Goal: Task Accomplishment & Management: Complete application form

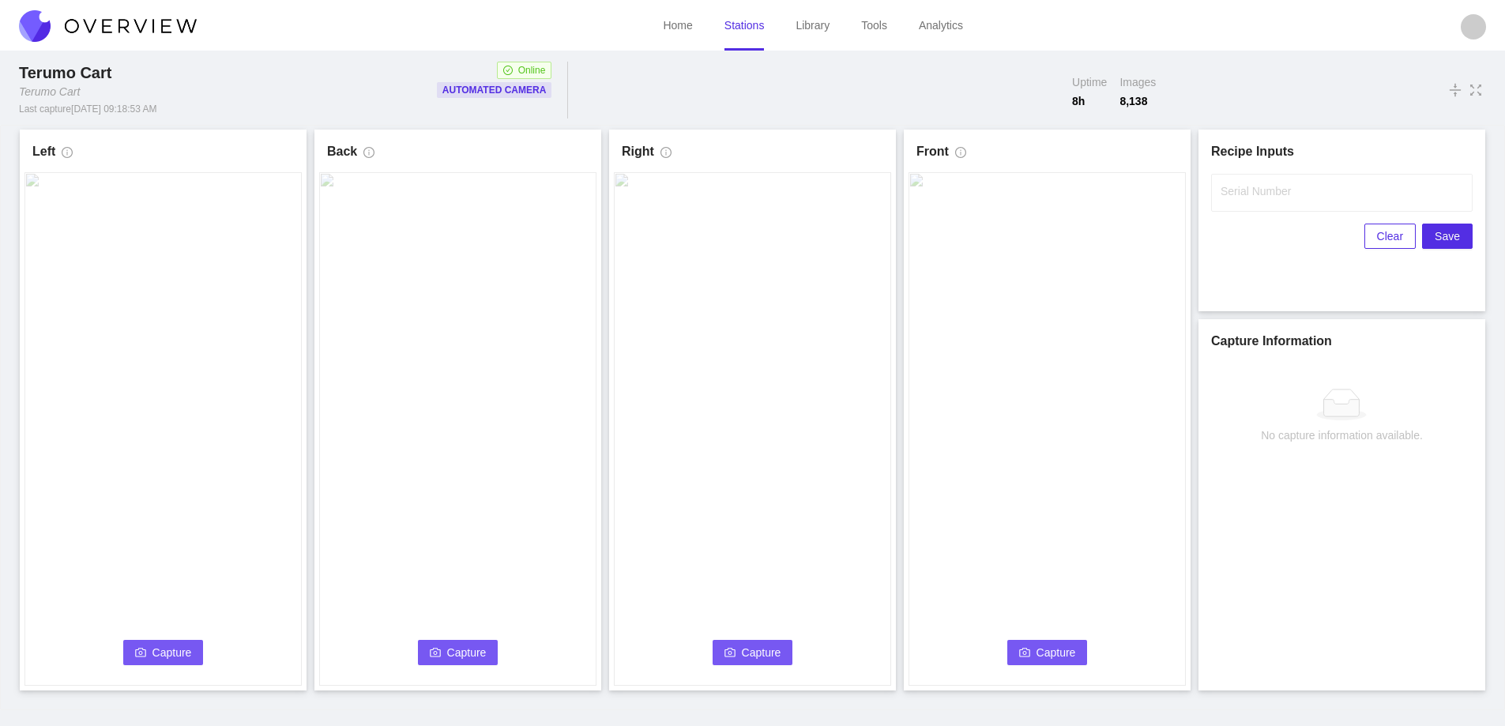
click at [167, 649] on span "Capture" at bounding box center [172, 652] width 40 height 17
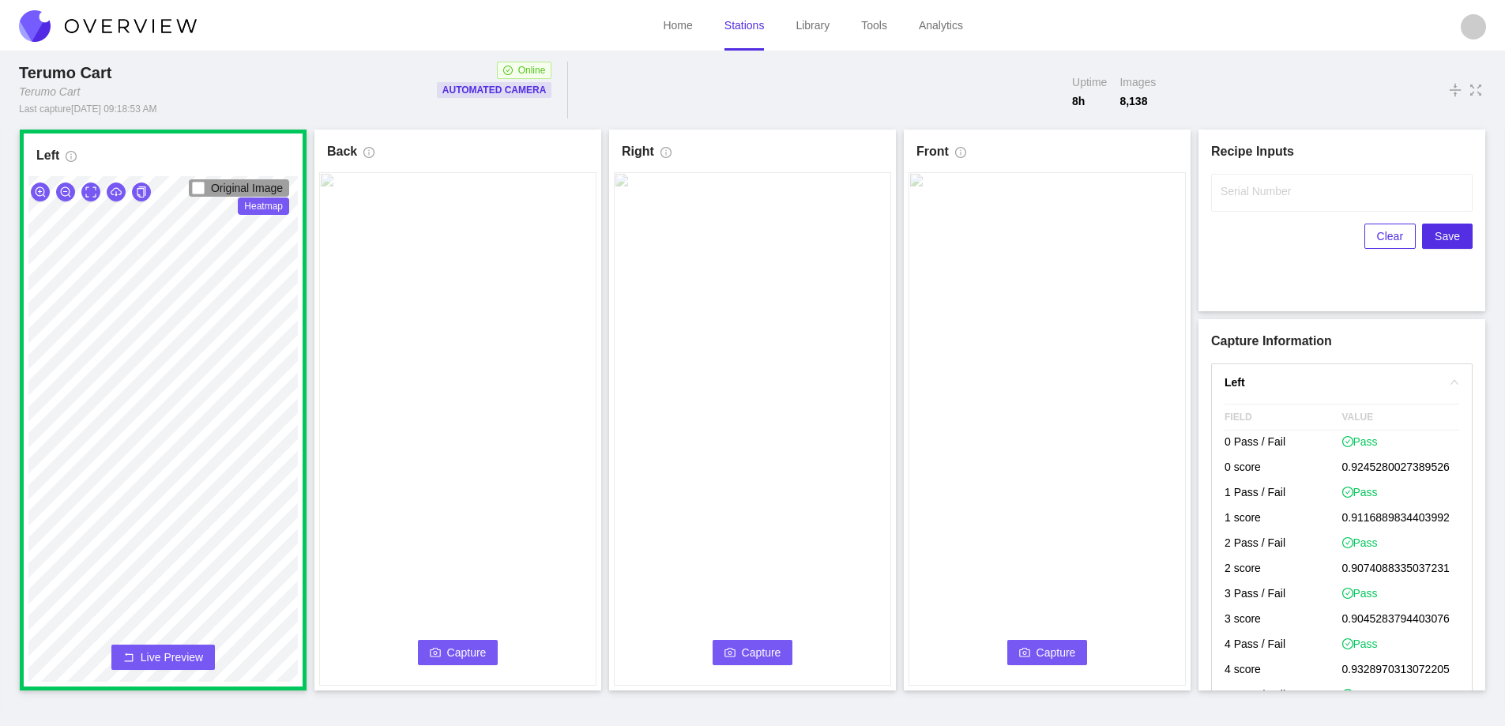
click at [472, 653] on span "Capture" at bounding box center [467, 652] width 40 height 17
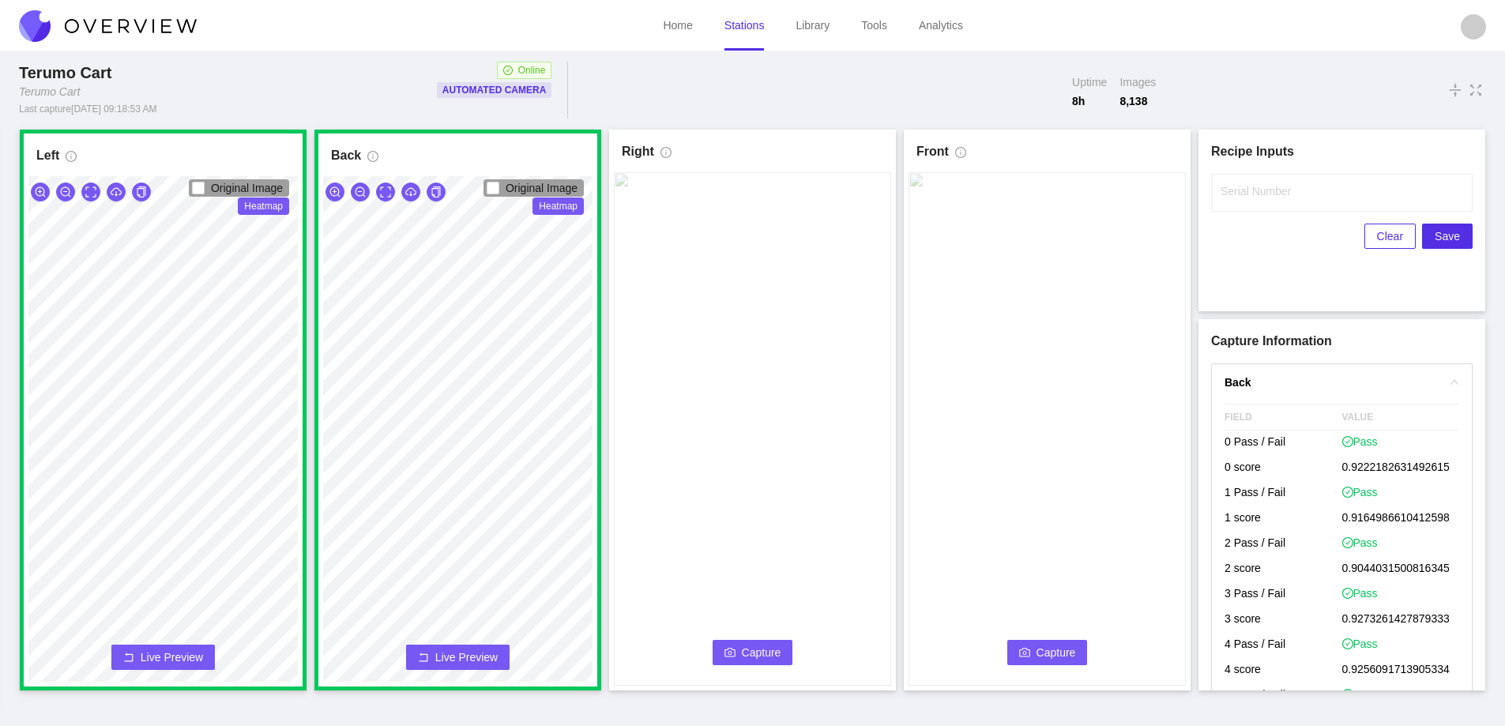
click at [749, 644] on span "Capture" at bounding box center [762, 652] width 40 height 17
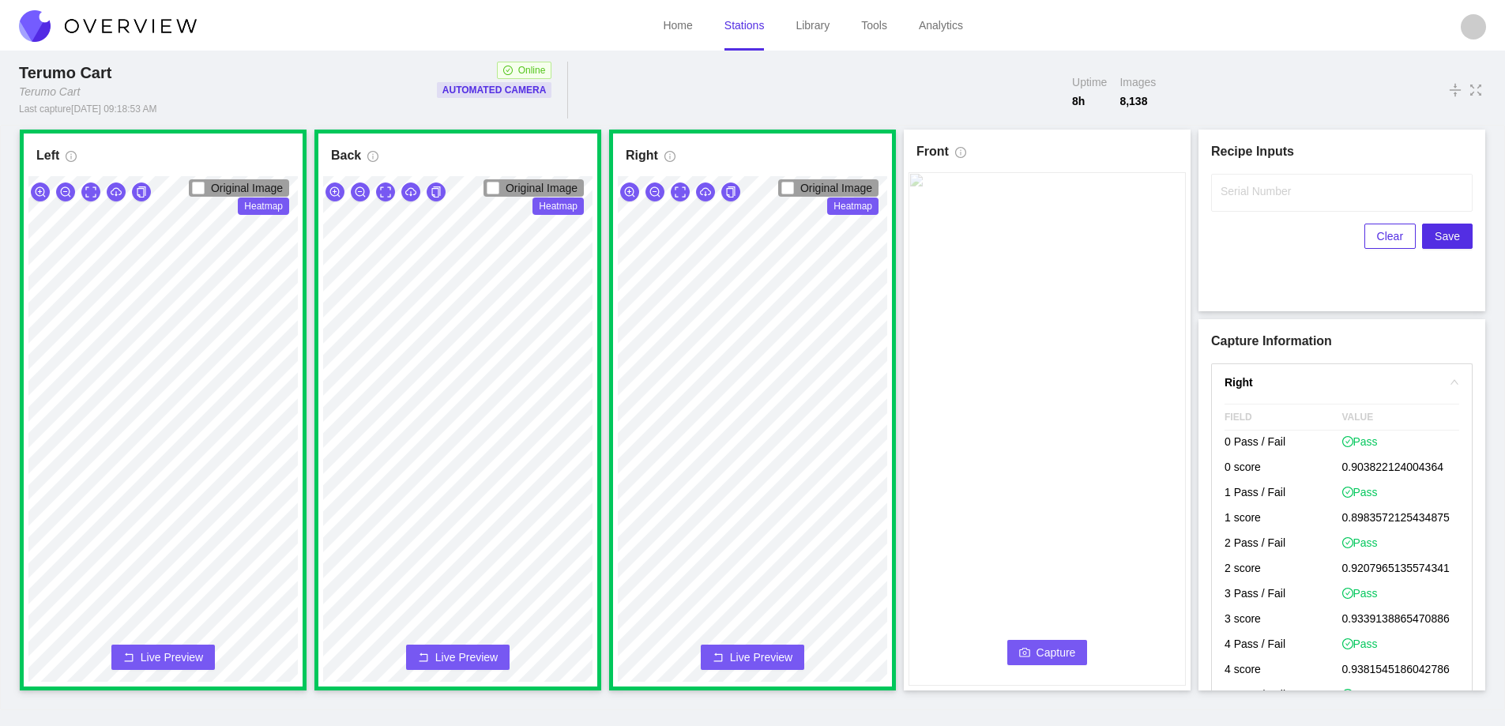
click at [1052, 656] on span "Capture" at bounding box center [1057, 652] width 40 height 17
click at [1231, 190] on label "Serial Number" at bounding box center [1256, 191] width 70 height 16
click at [1231, 190] on input "Serial Number" at bounding box center [1342, 193] width 262 height 38
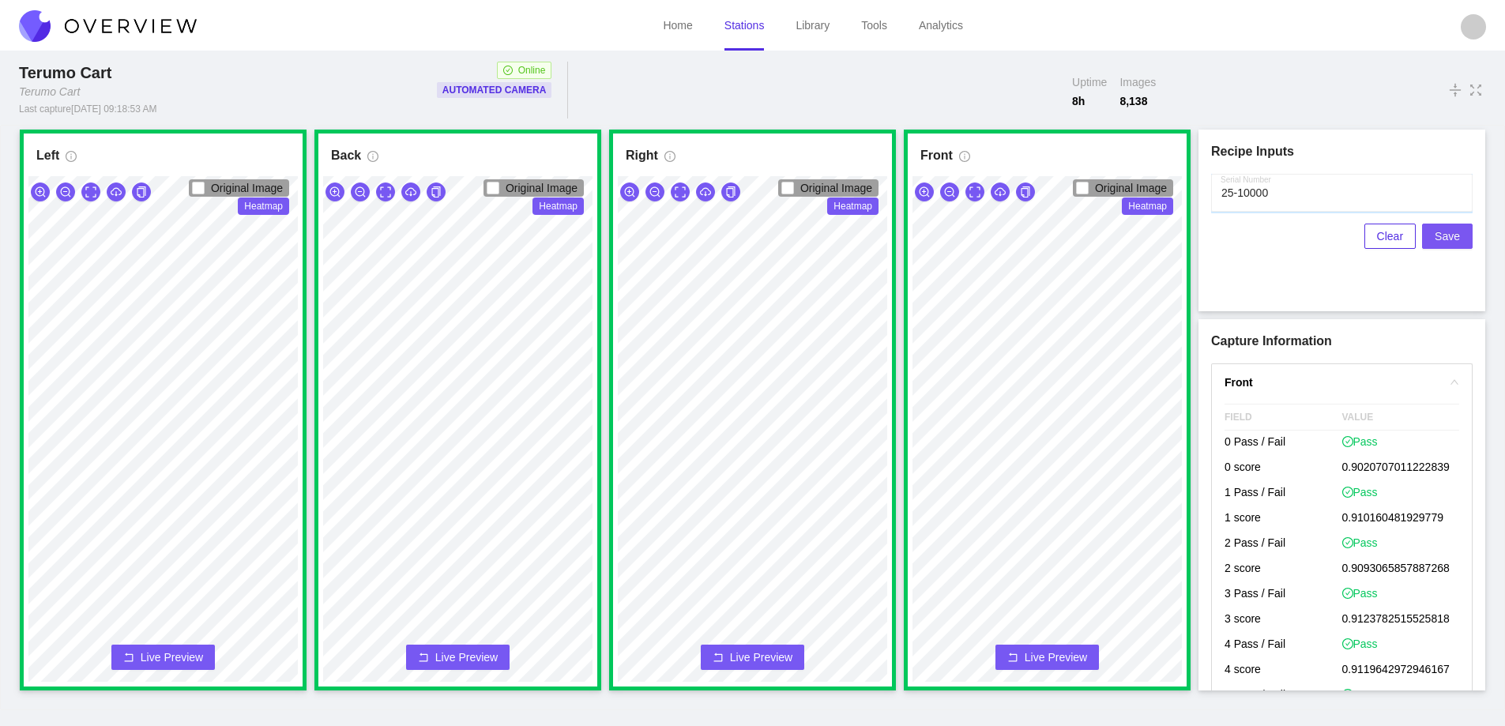
type input "25-10000"
click at [1445, 234] on span "Save" at bounding box center [1447, 236] width 25 height 17
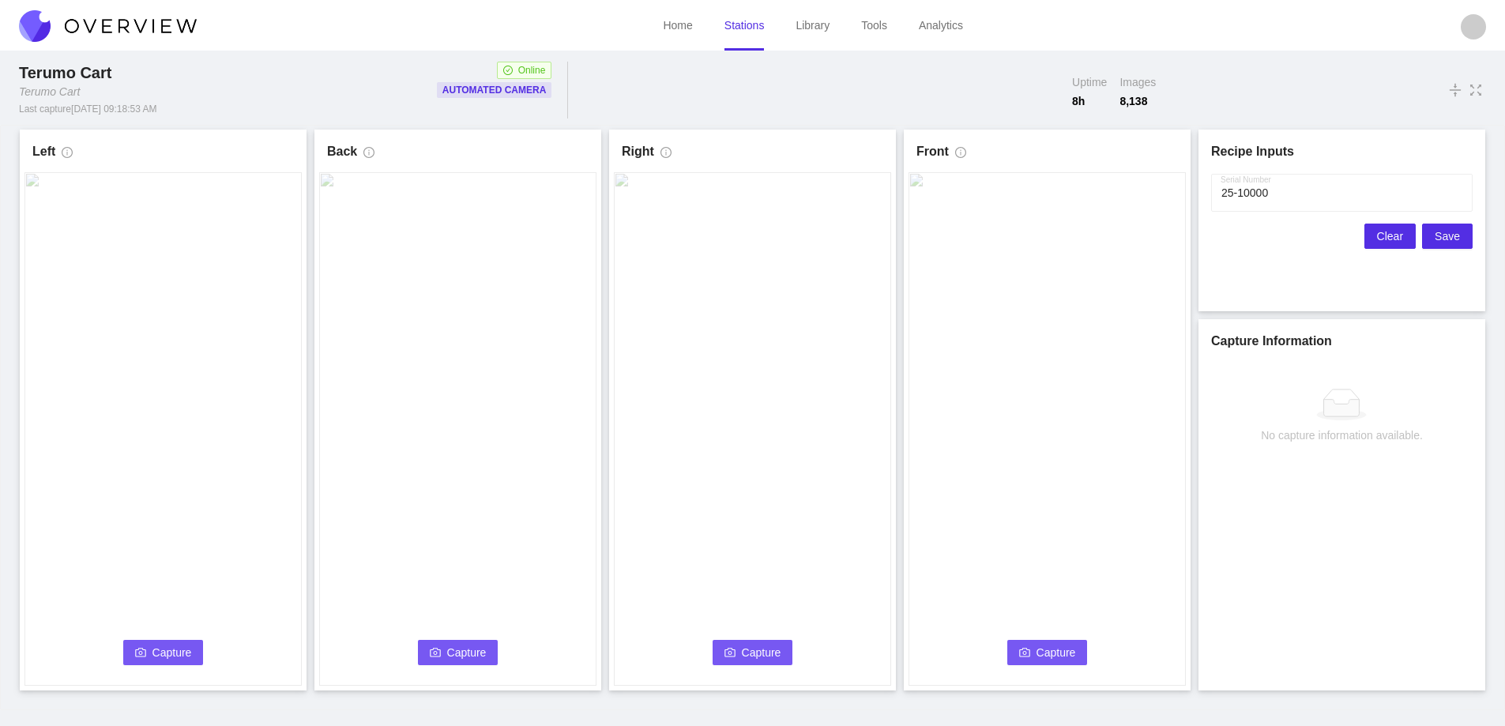
click at [1394, 237] on span "Clear" at bounding box center [1390, 236] width 26 height 17
click at [169, 650] on span "Capture" at bounding box center [172, 652] width 40 height 17
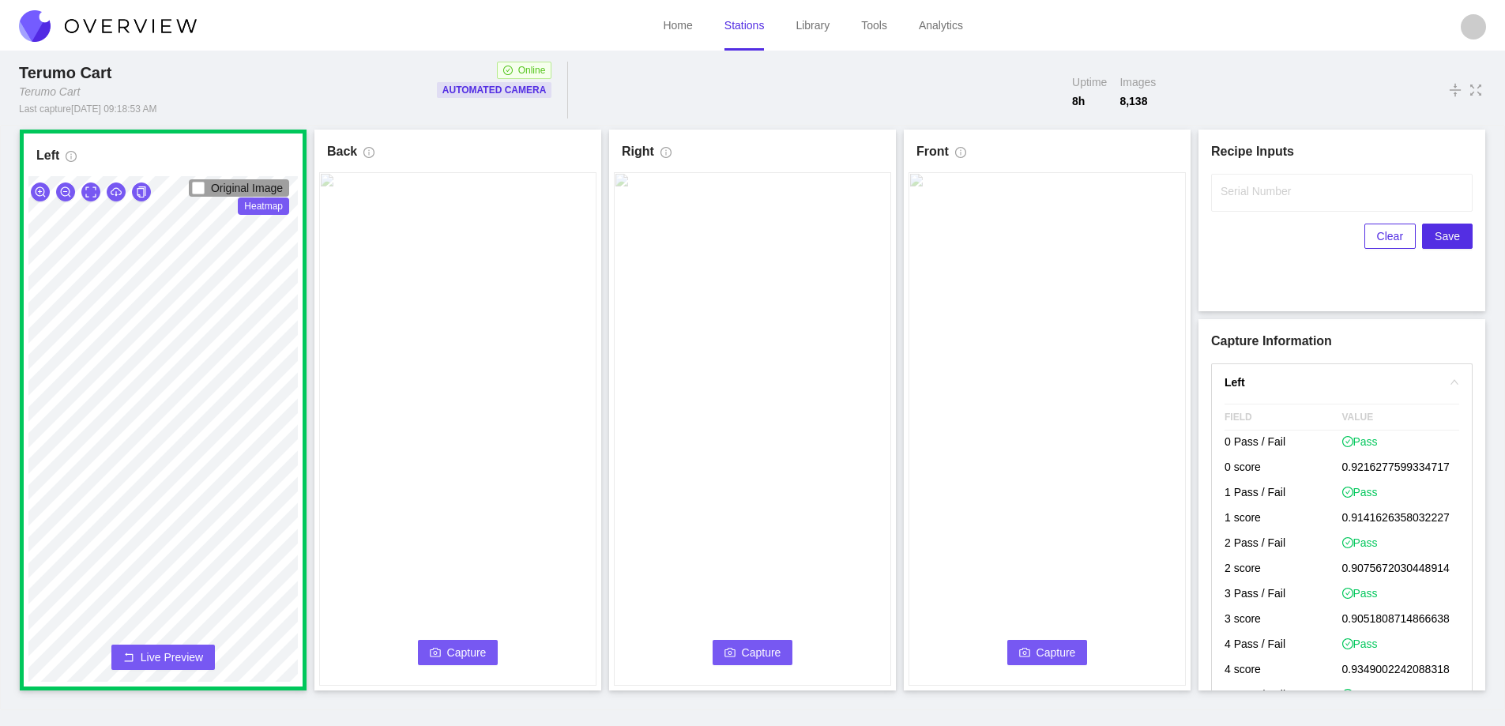
click at [457, 644] on span "Capture" at bounding box center [467, 652] width 40 height 17
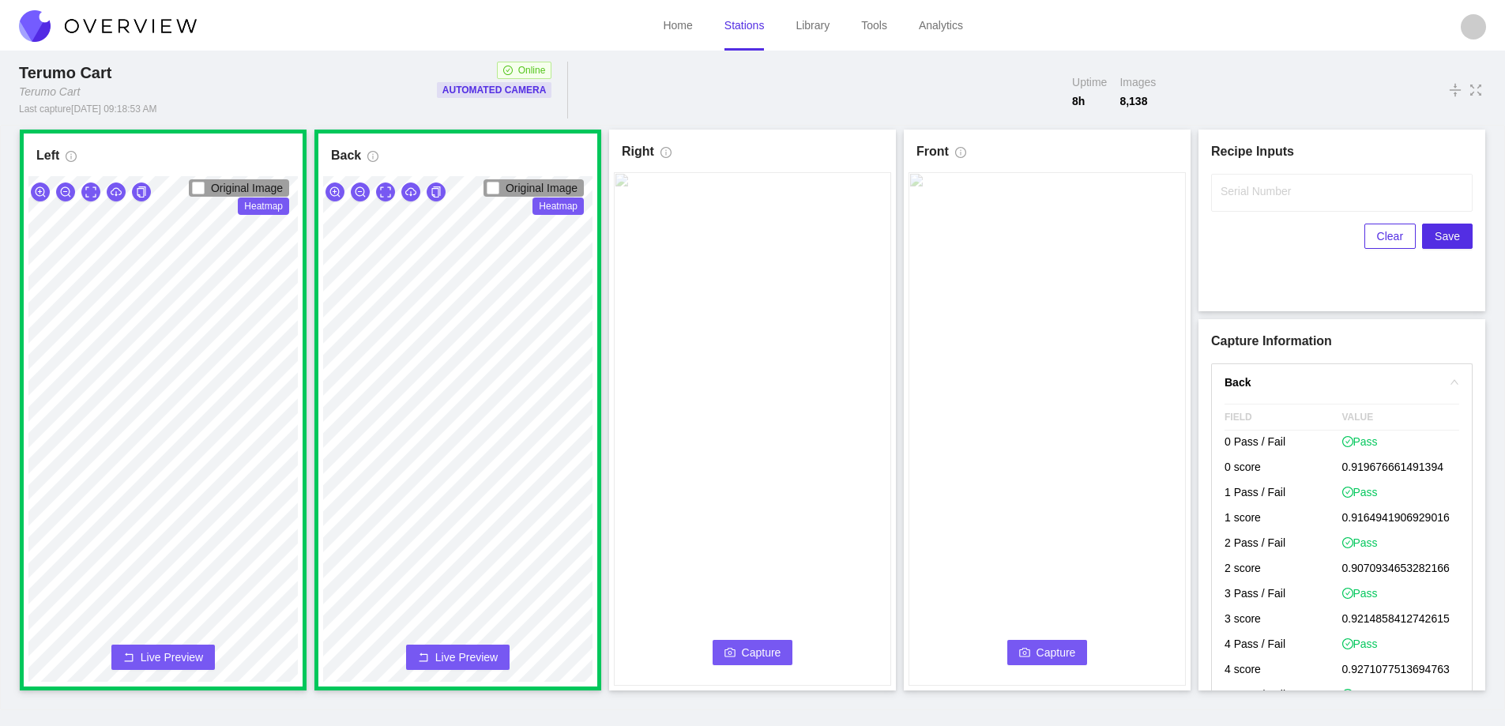
click at [729, 653] on icon "camera" at bounding box center [729, 652] width 11 height 11
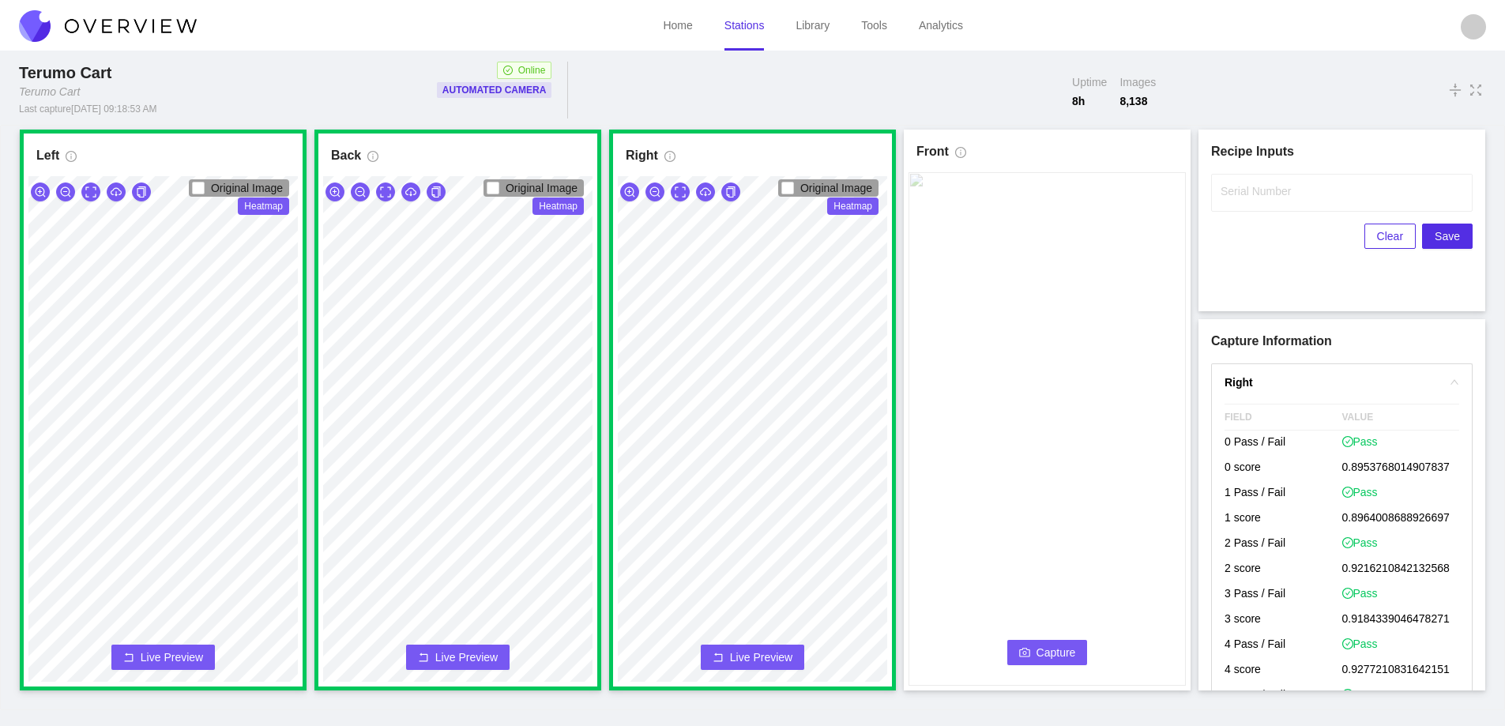
click at [1059, 642] on button "Capture" at bounding box center [1047, 652] width 81 height 25
click at [1232, 186] on label "Serial Number" at bounding box center [1256, 191] width 70 height 16
click at [1232, 186] on input "Serial Number" at bounding box center [1342, 193] width 262 height 38
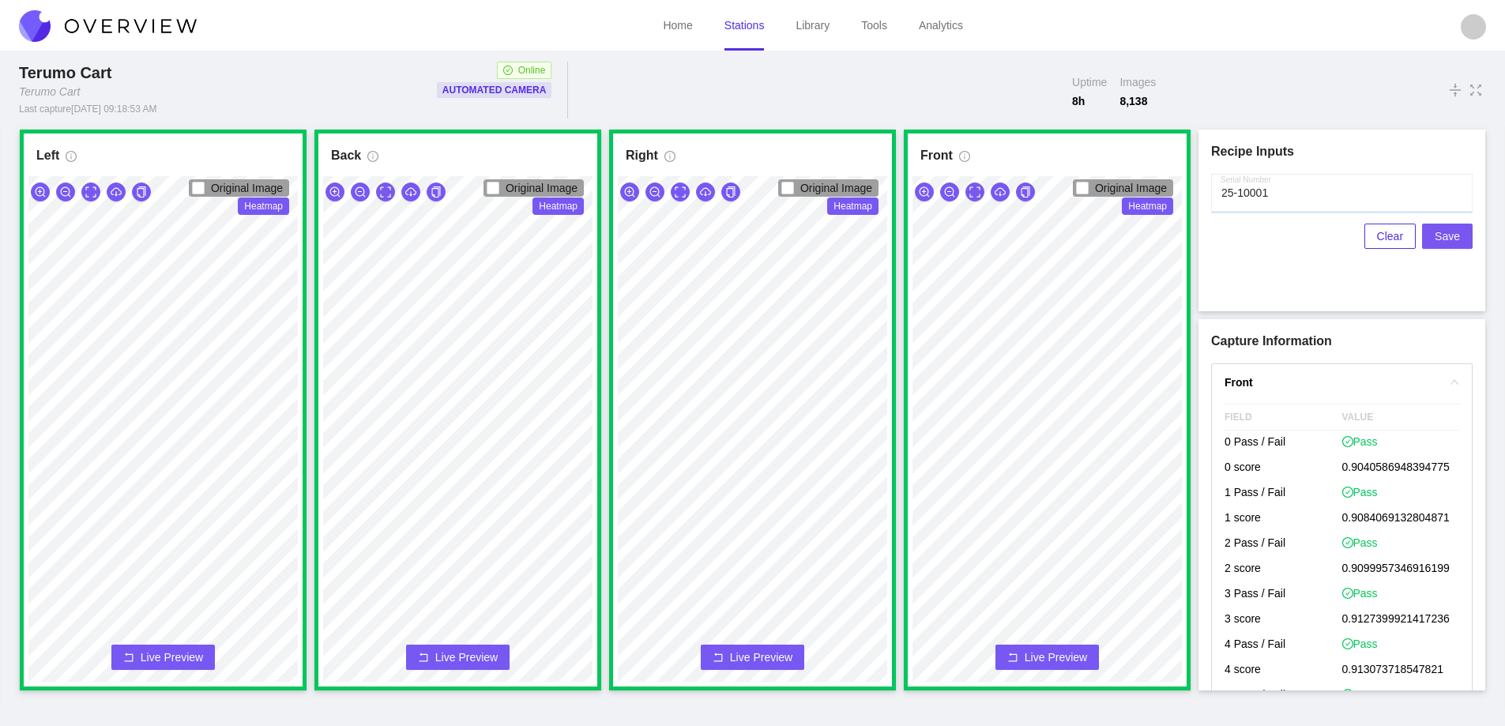
type input "25-10001"
click at [1443, 237] on span "Save" at bounding box center [1447, 236] width 25 height 17
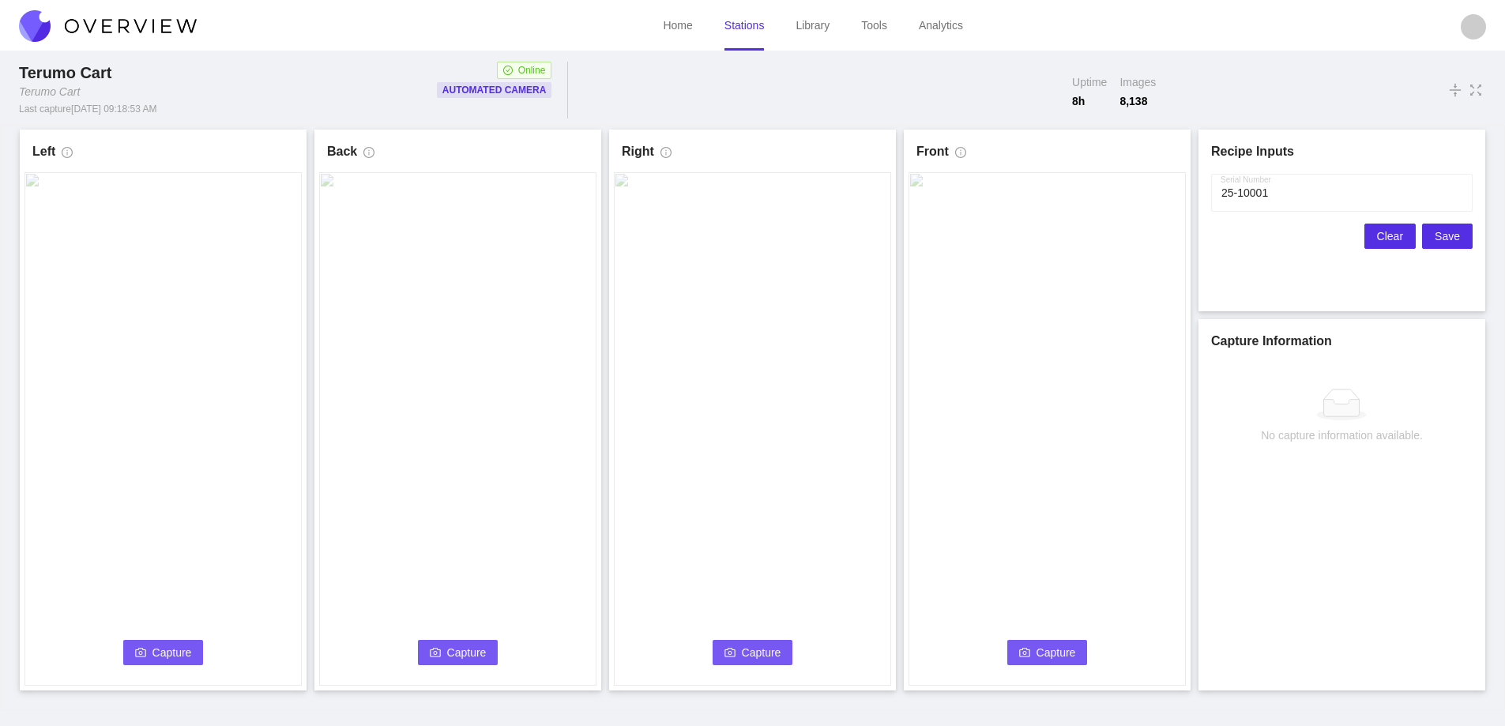
click at [1383, 238] on span "Clear" at bounding box center [1390, 236] width 26 height 17
click at [139, 645] on button "Capture" at bounding box center [163, 652] width 81 height 25
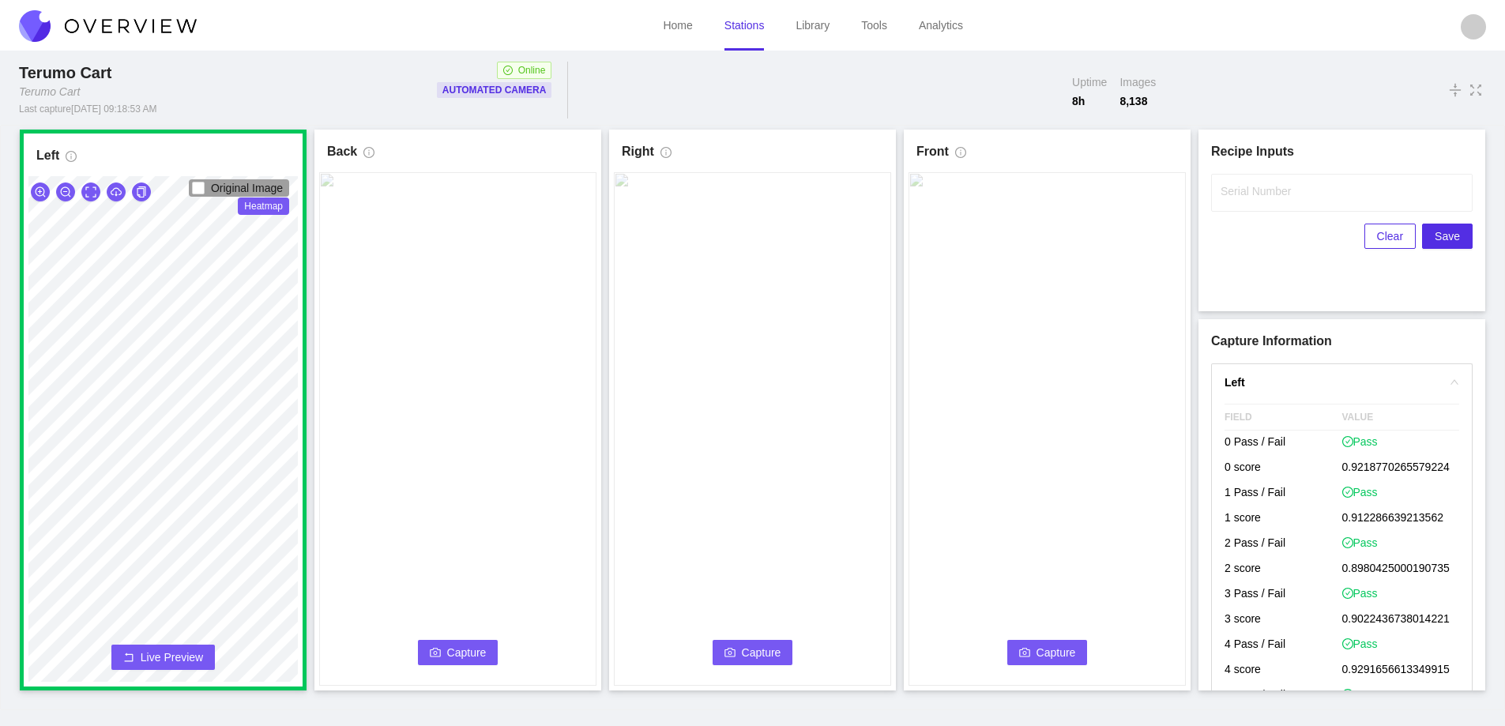
click at [457, 647] on span "Capture" at bounding box center [467, 652] width 40 height 17
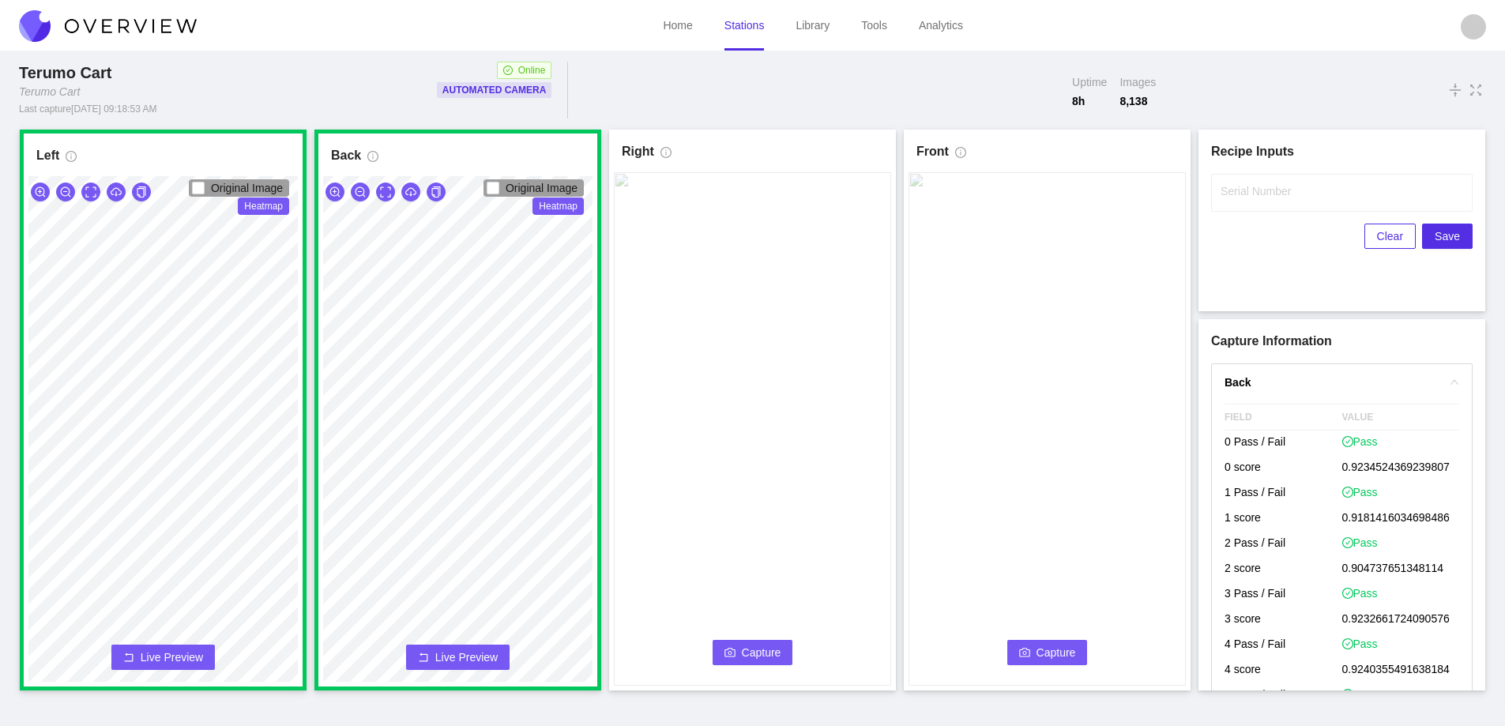
click at [751, 655] on span "Capture" at bounding box center [762, 652] width 40 height 17
click at [1229, 194] on label "Serial Number" at bounding box center [1256, 191] width 70 height 16
click at [1229, 194] on input "Serial Number" at bounding box center [1342, 193] width 262 height 38
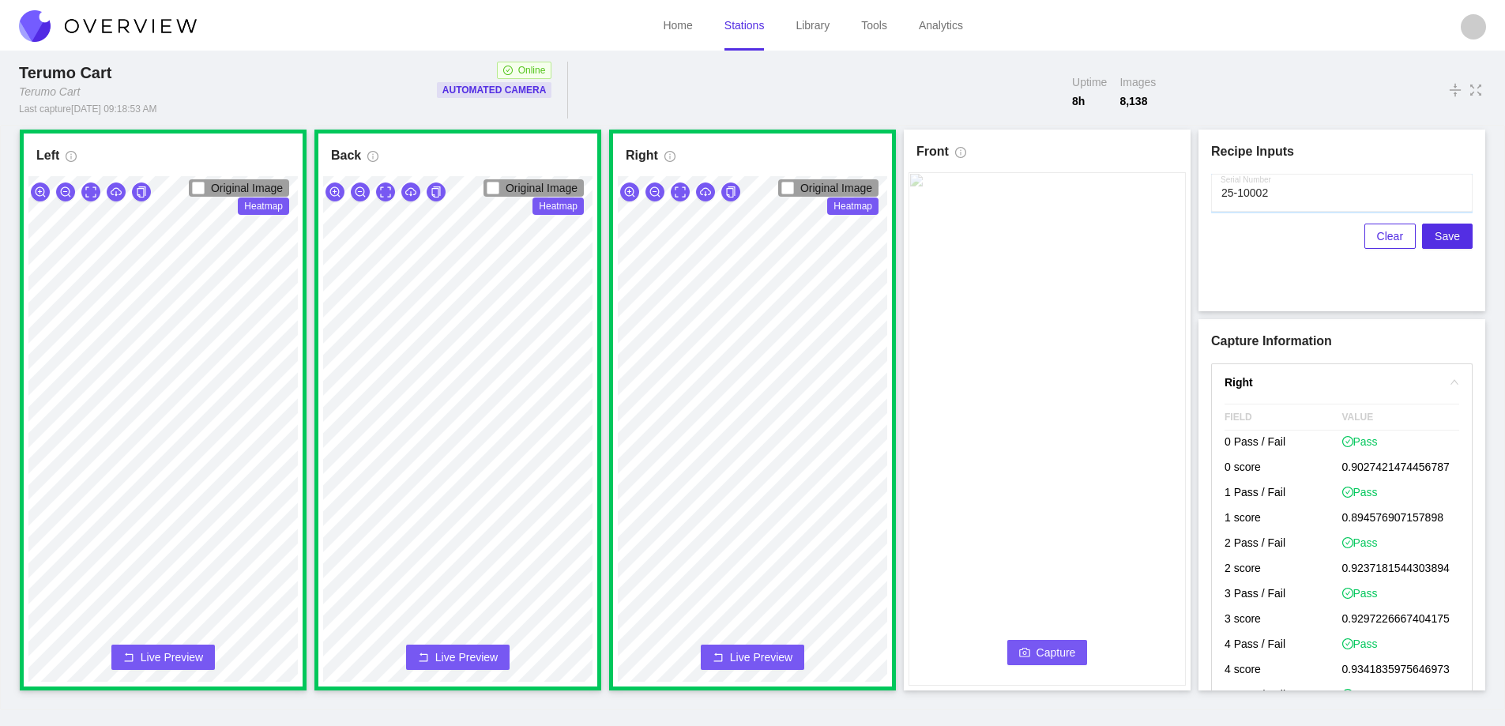
type input "25-10002"
click at [1040, 650] on span "Capture" at bounding box center [1057, 652] width 40 height 17
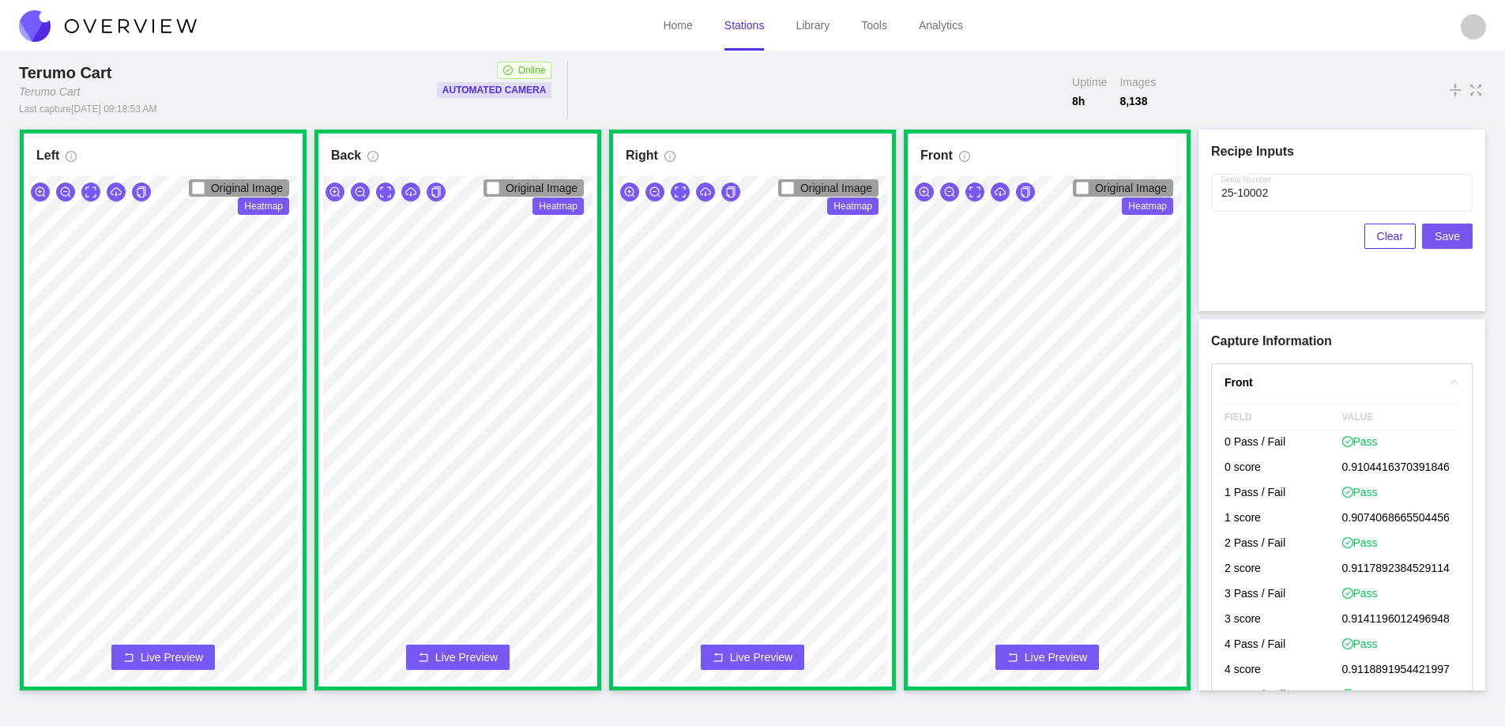
click at [1455, 237] on span "Save" at bounding box center [1447, 236] width 25 height 17
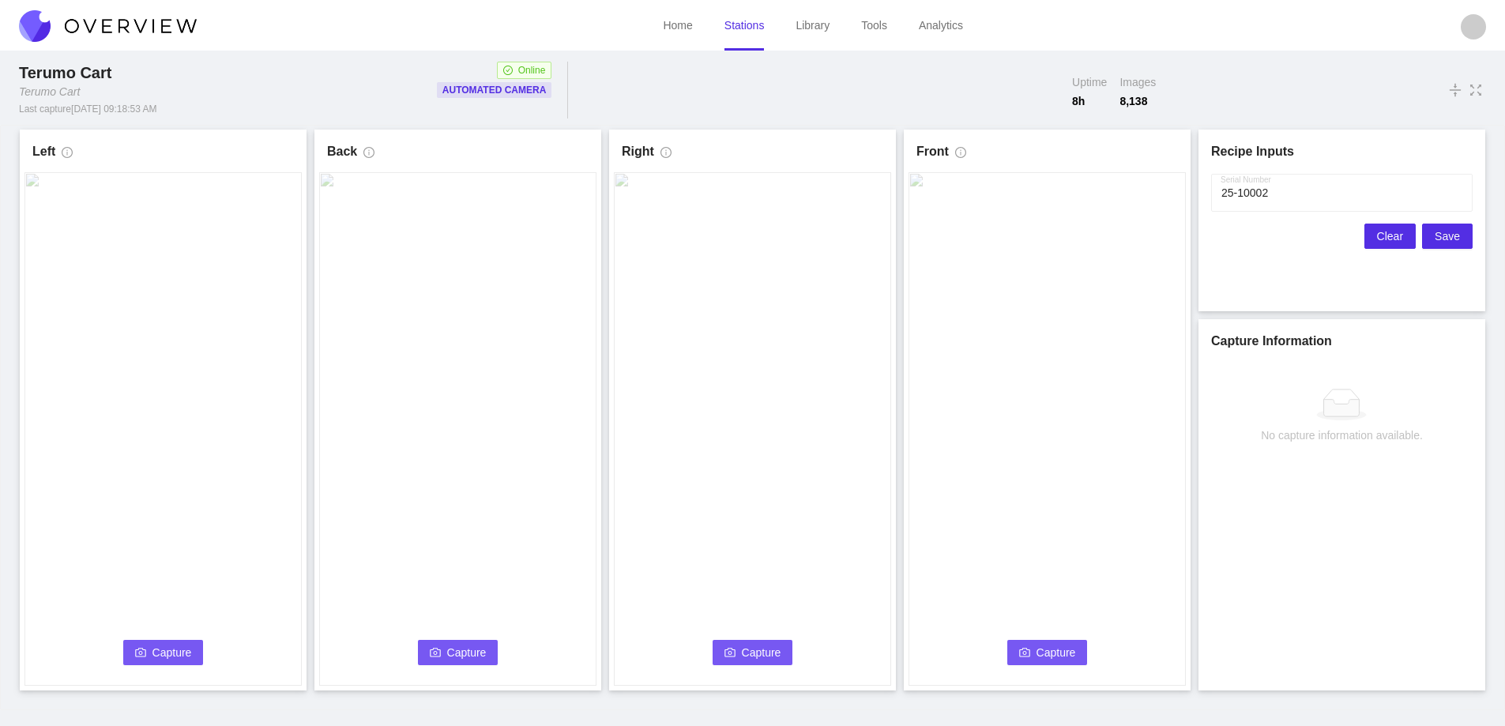
click at [1390, 242] on span "Clear" at bounding box center [1390, 236] width 26 height 17
click at [1220, 191] on input "Serial Number" at bounding box center [1342, 193] width 262 height 38
type input "25-10003"
click at [160, 653] on span "Capture" at bounding box center [172, 652] width 40 height 17
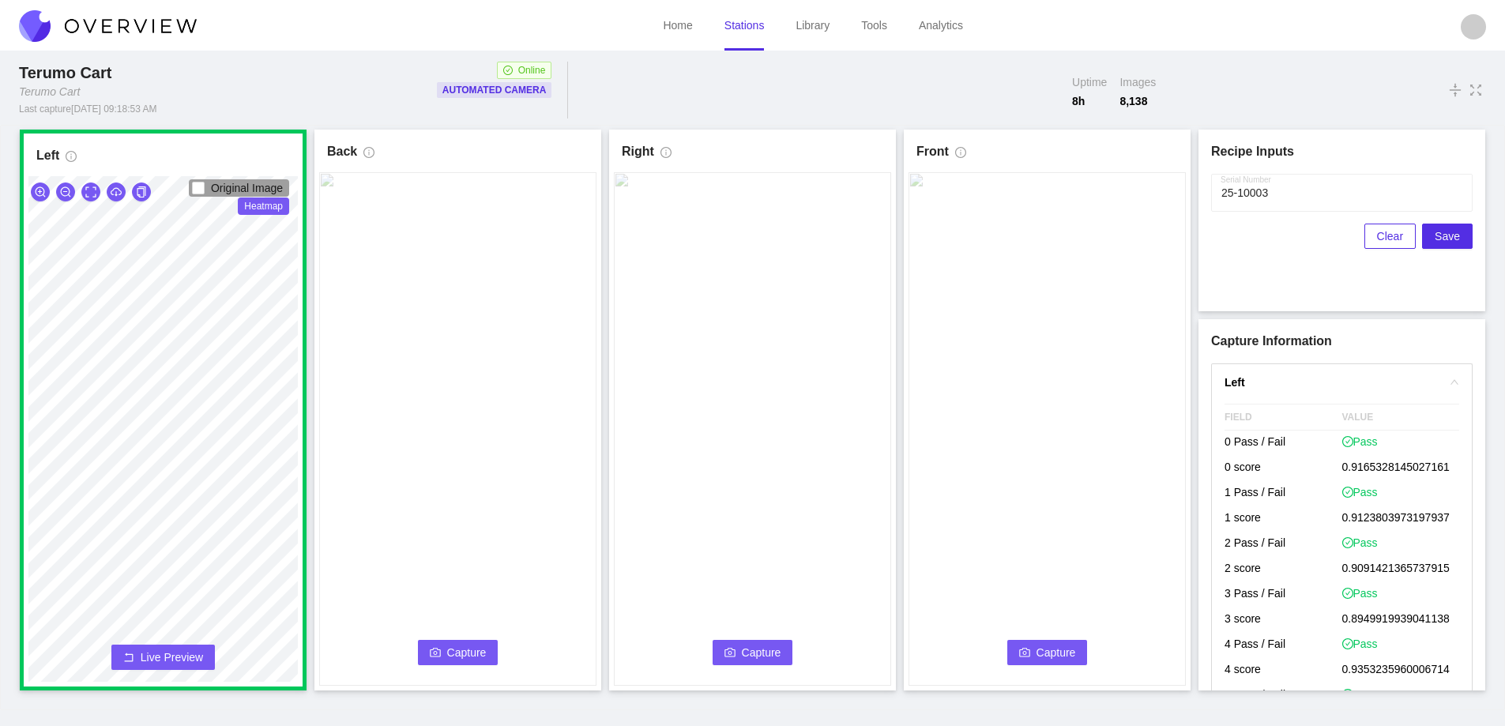
click at [452, 651] on span "Capture" at bounding box center [467, 652] width 40 height 17
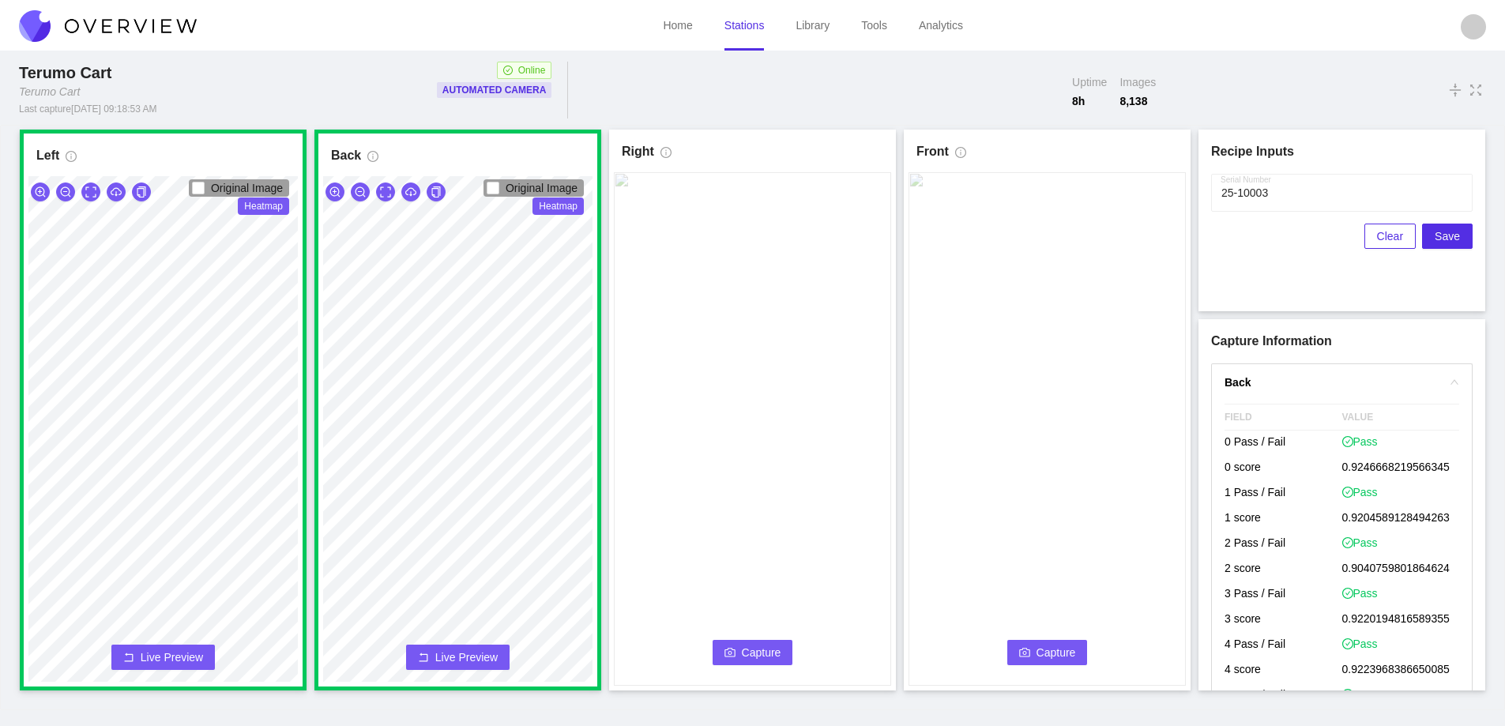
click at [759, 648] on span "Capture" at bounding box center [762, 652] width 40 height 17
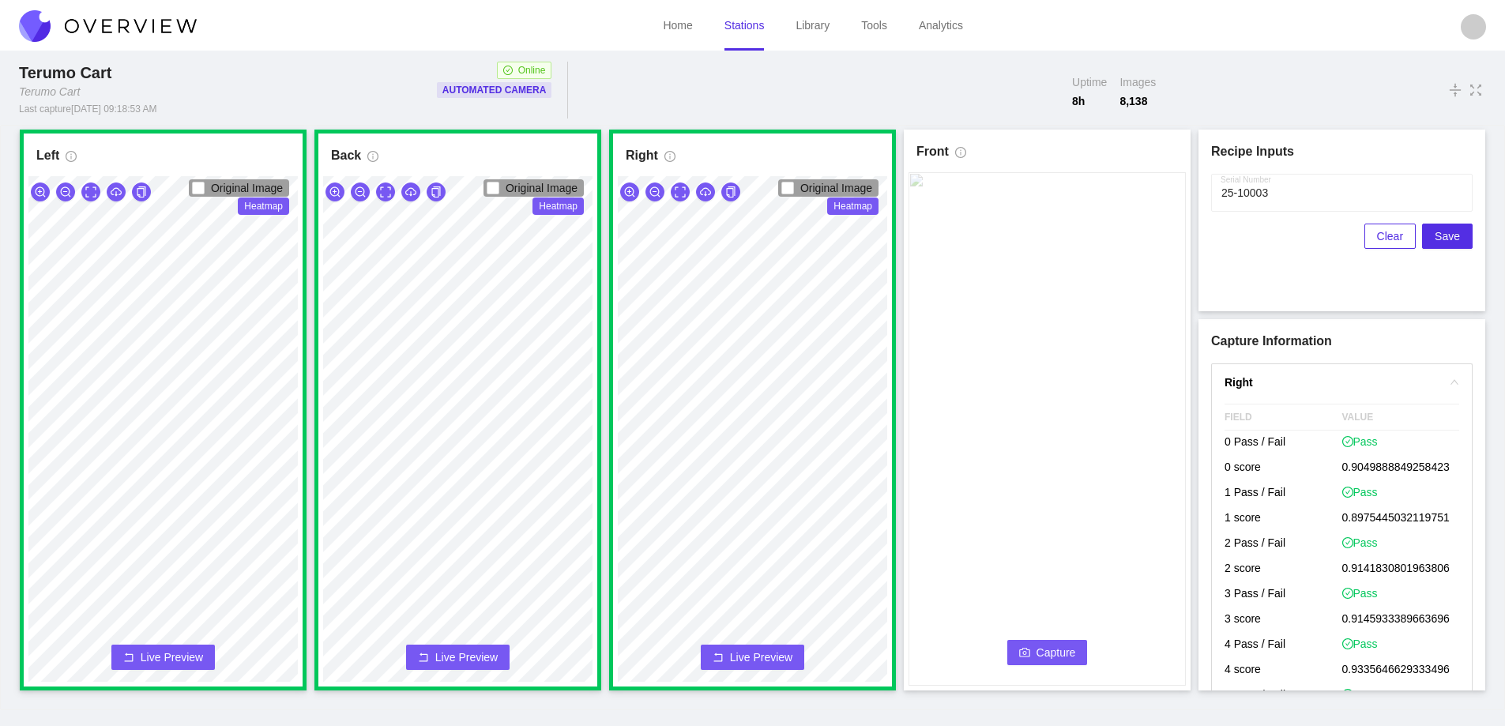
click at [1053, 654] on span "Capture" at bounding box center [1057, 652] width 40 height 17
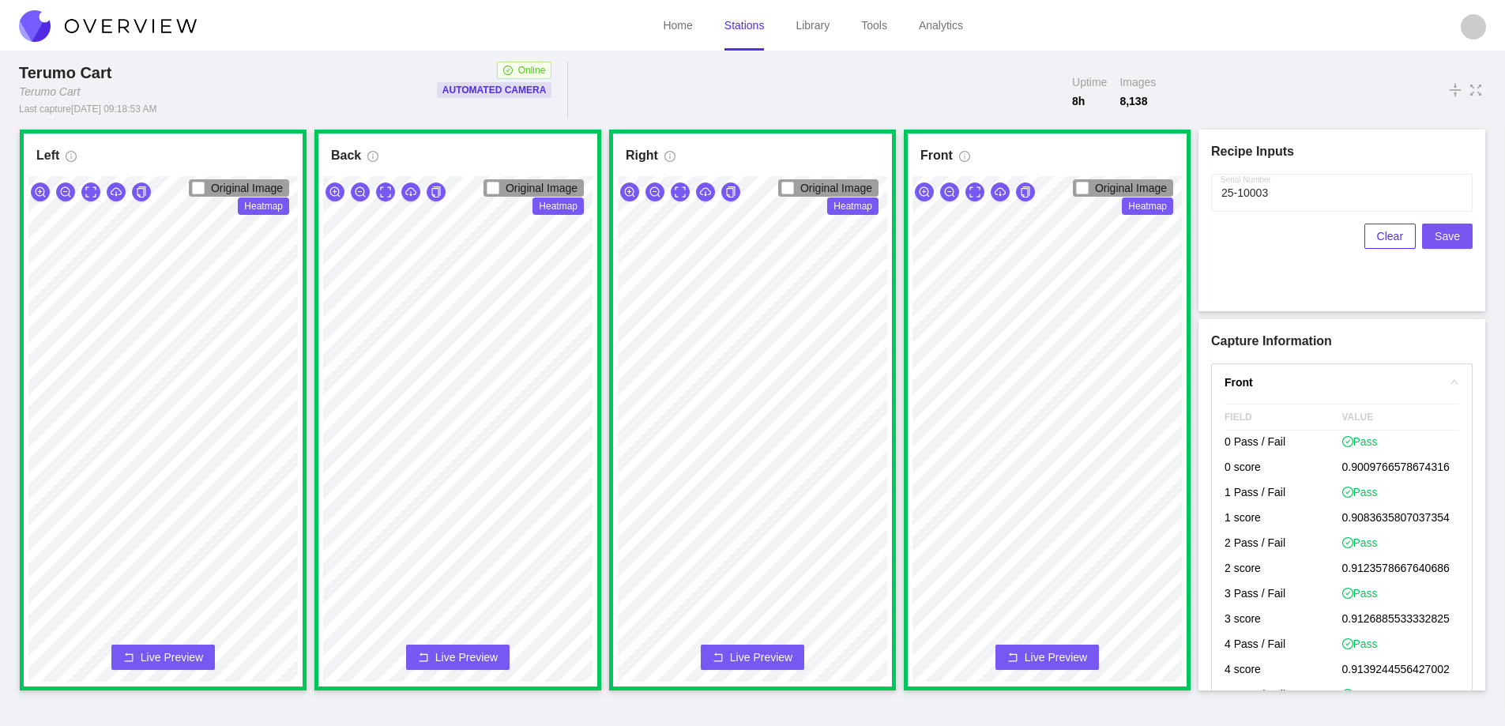
click at [1447, 235] on span "Save" at bounding box center [1447, 236] width 25 height 17
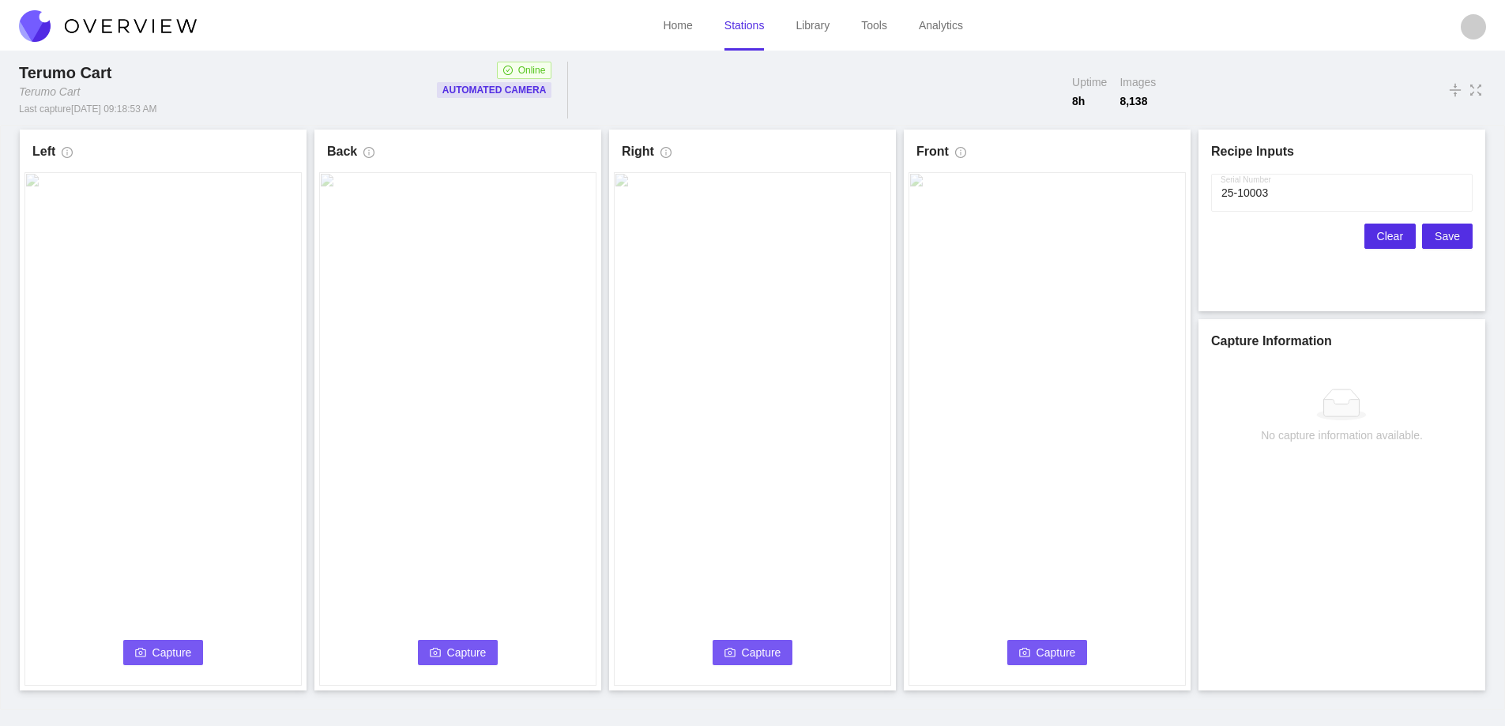
click at [1381, 236] on span "Clear" at bounding box center [1390, 236] width 26 height 17
click at [152, 643] on button "Capture" at bounding box center [163, 652] width 81 height 25
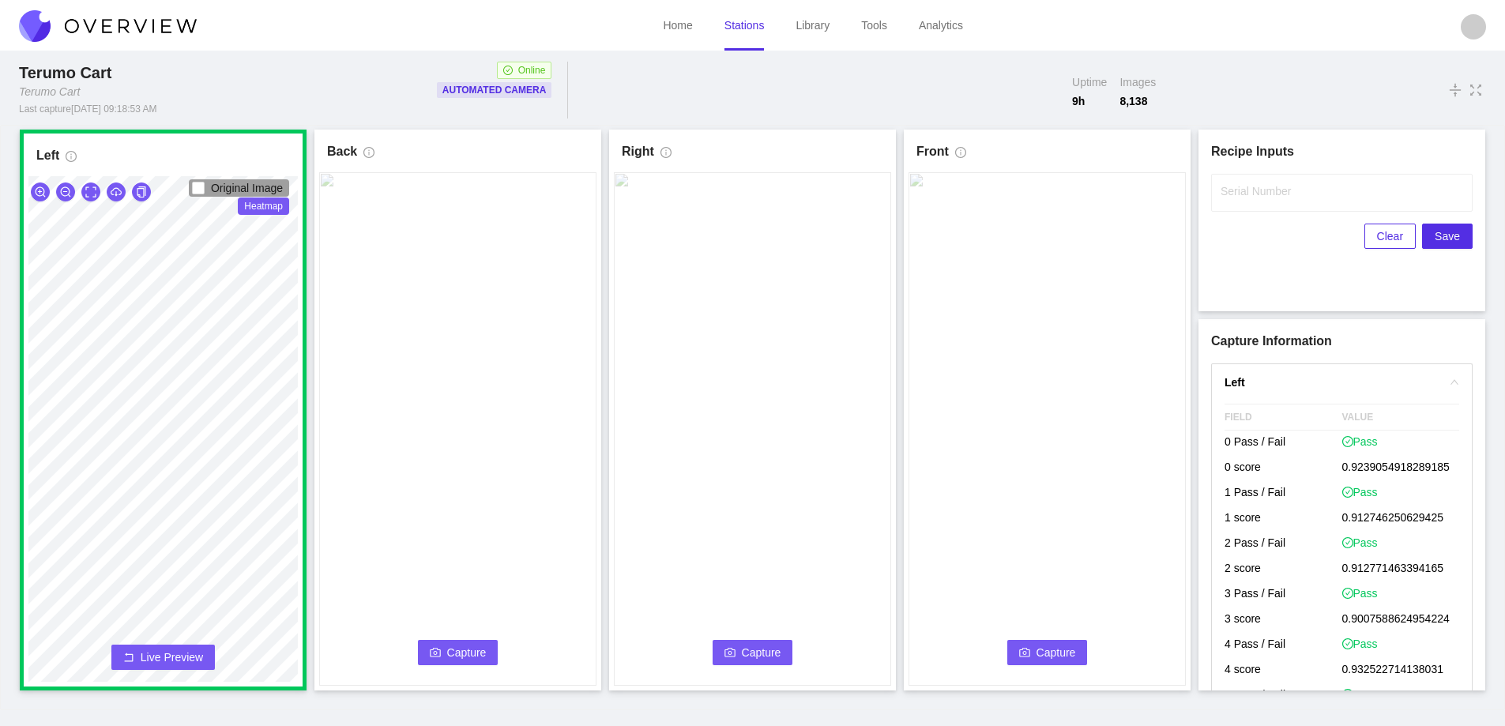
click at [435, 643] on button "Capture" at bounding box center [458, 652] width 81 height 25
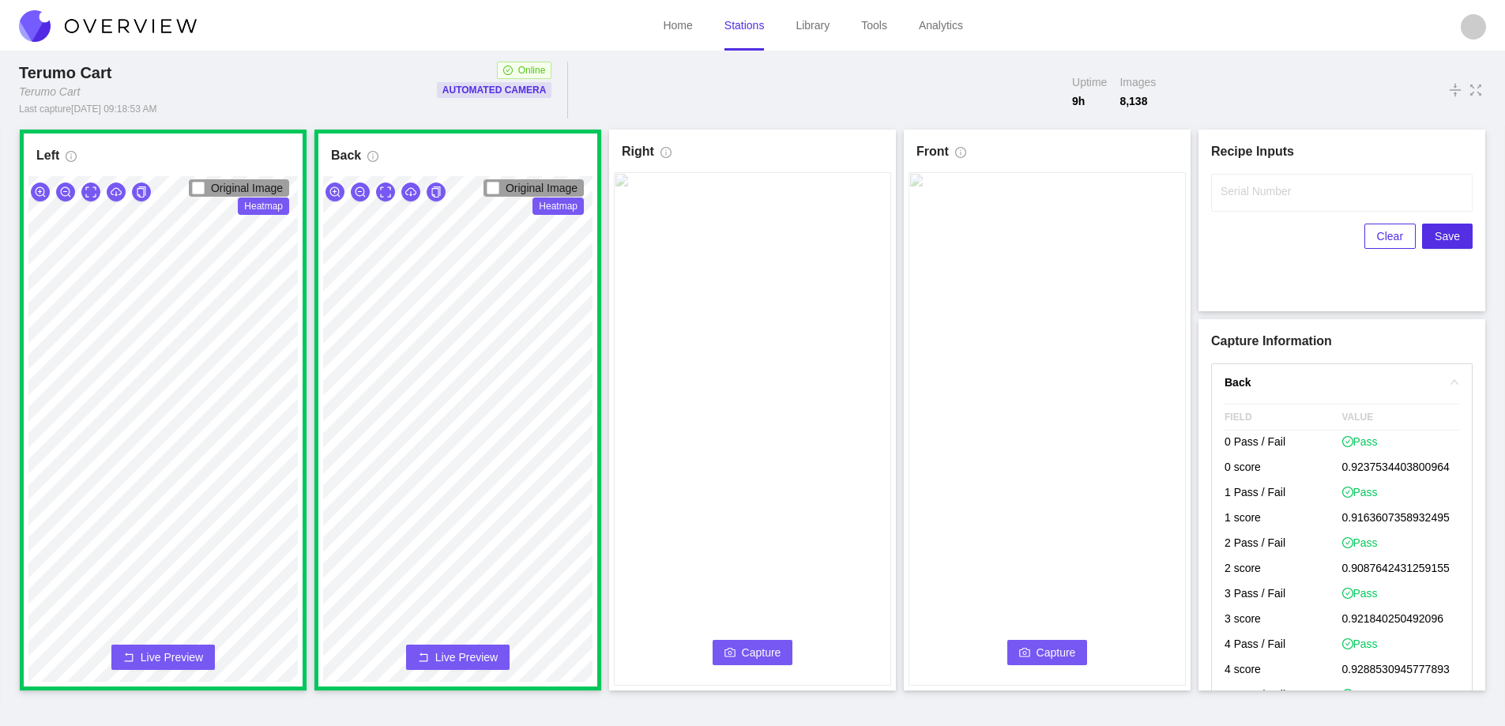
click at [743, 648] on span "Capture" at bounding box center [762, 652] width 40 height 17
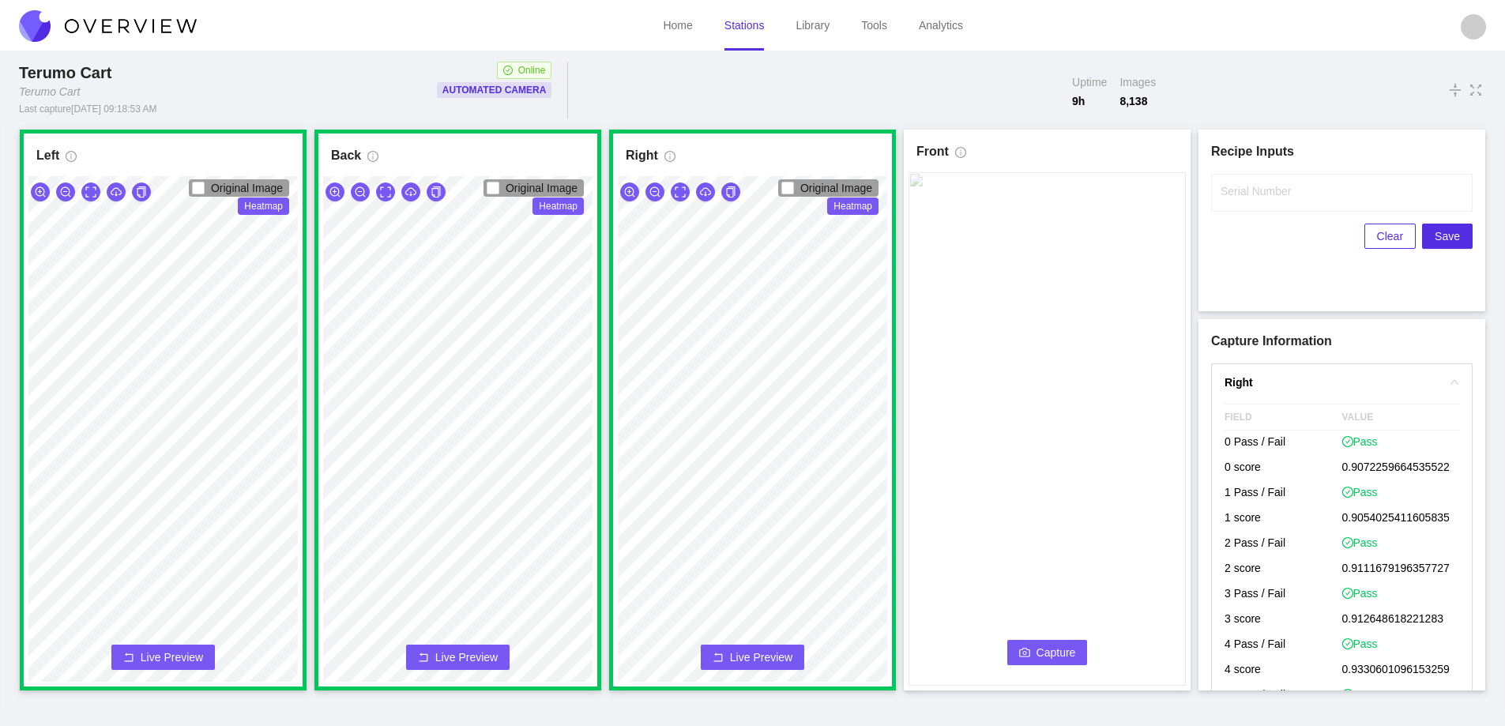
click at [1055, 653] on span "Capture" at bounding box center [1057, 652] width 40 height 17
click at [1225, 202] on input "Serial Number" at bounding box center [1342, 193] width 262 height 38
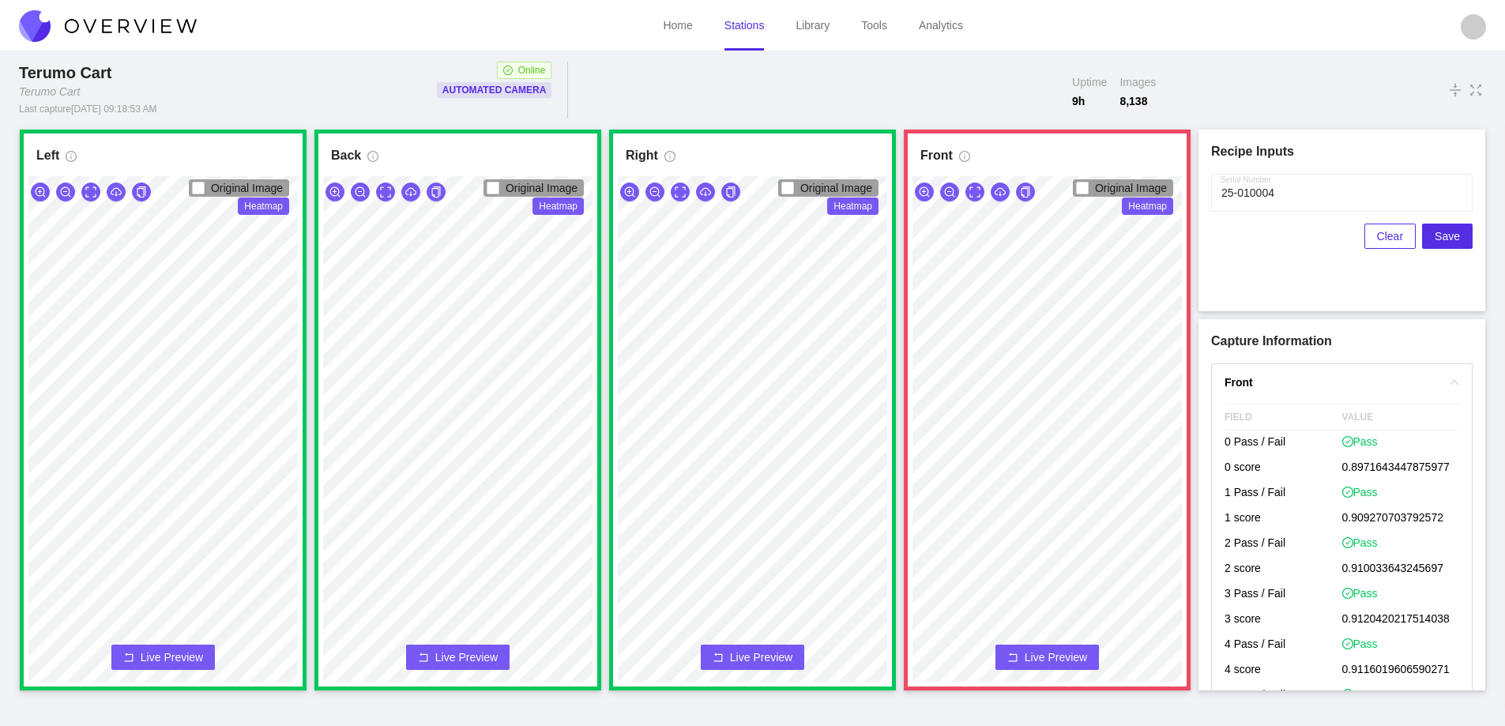
click at [1056, 664] on button "Live Preview" at bounding box center [1046, 657] width 103 height 25
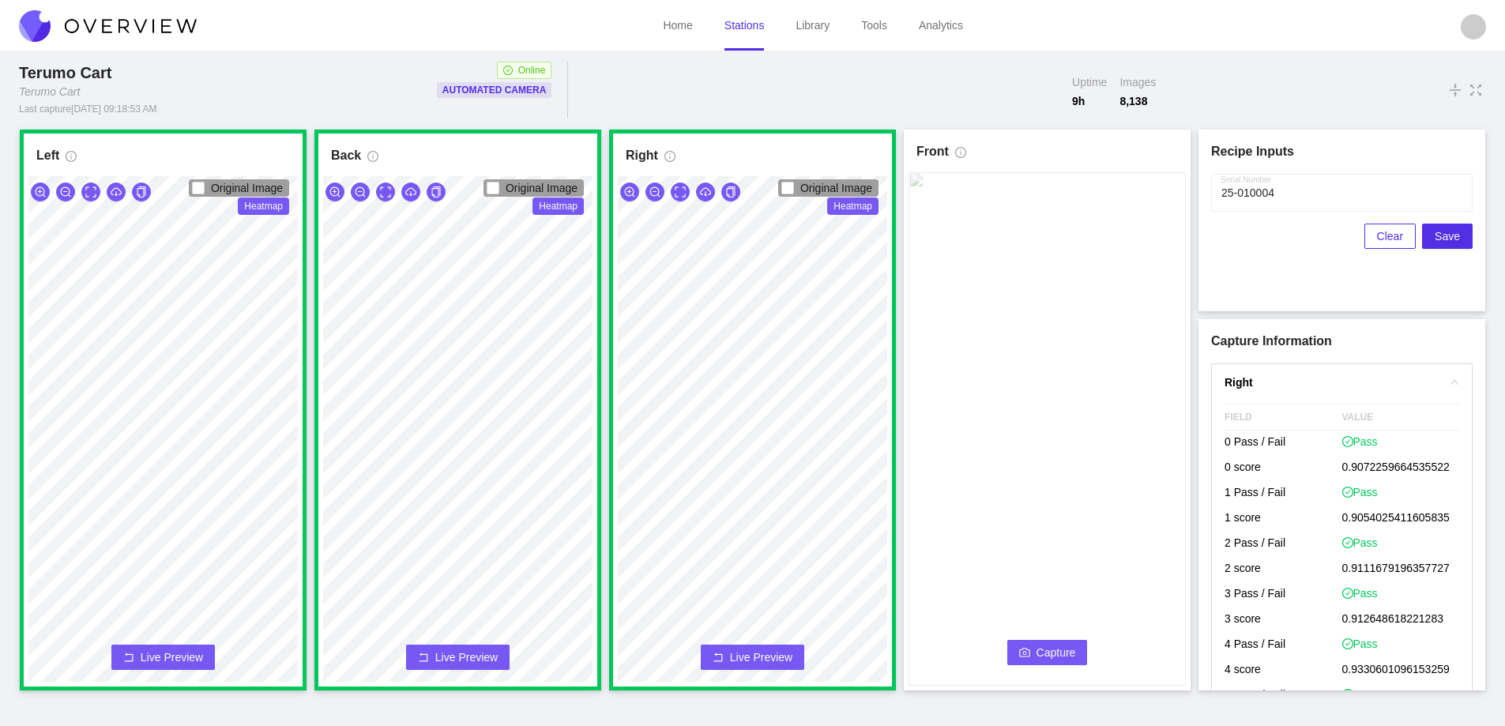
click at [1057, 652] on span "Capture" at bounding box center [1057, 652] width 40 height 17
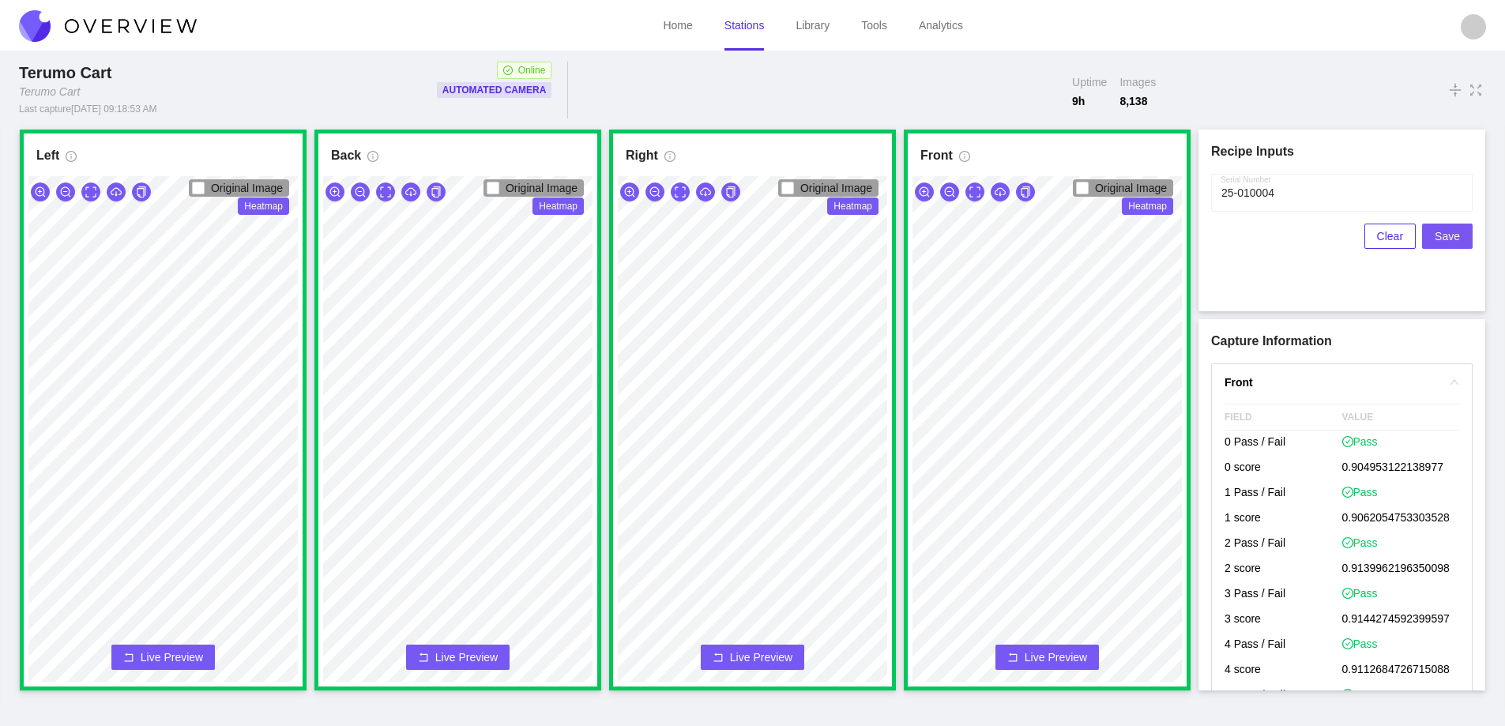
click at [1445, 234] on span "Save" at bounding box center [1447, 236] width 25 height 17
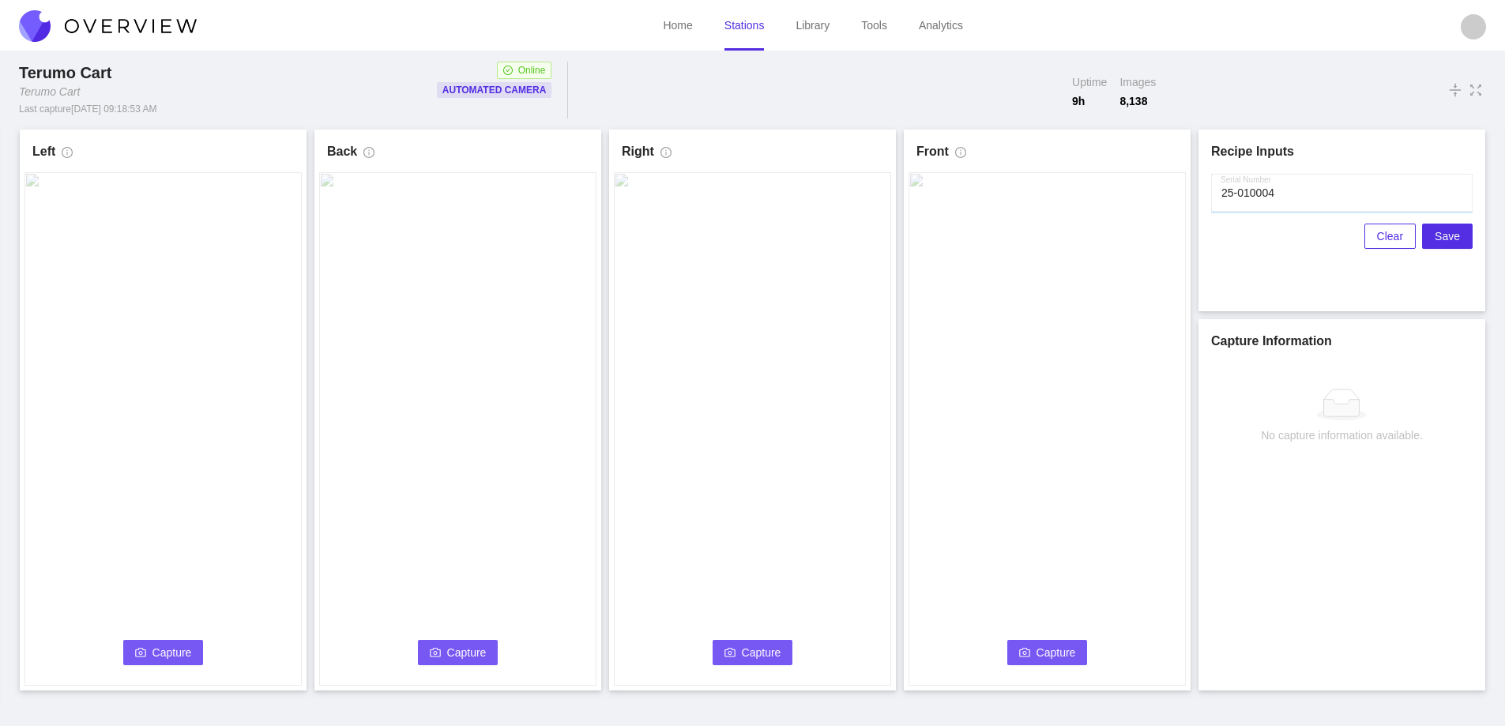
click at [1243, 192] on input "Serial Number" at bounding box center [1342, 193] width 262 height 38
click at [1285, 196] on input "Serial Number" at bounding box center [1342, 193] width 262 height 38
click at [143, 642] on button "Capture" at bounding box center [163, 652] width 81 height 25
click at [1288, 198] on input "Serial Number" at bounding box center [1342, 193] width 262 height 38
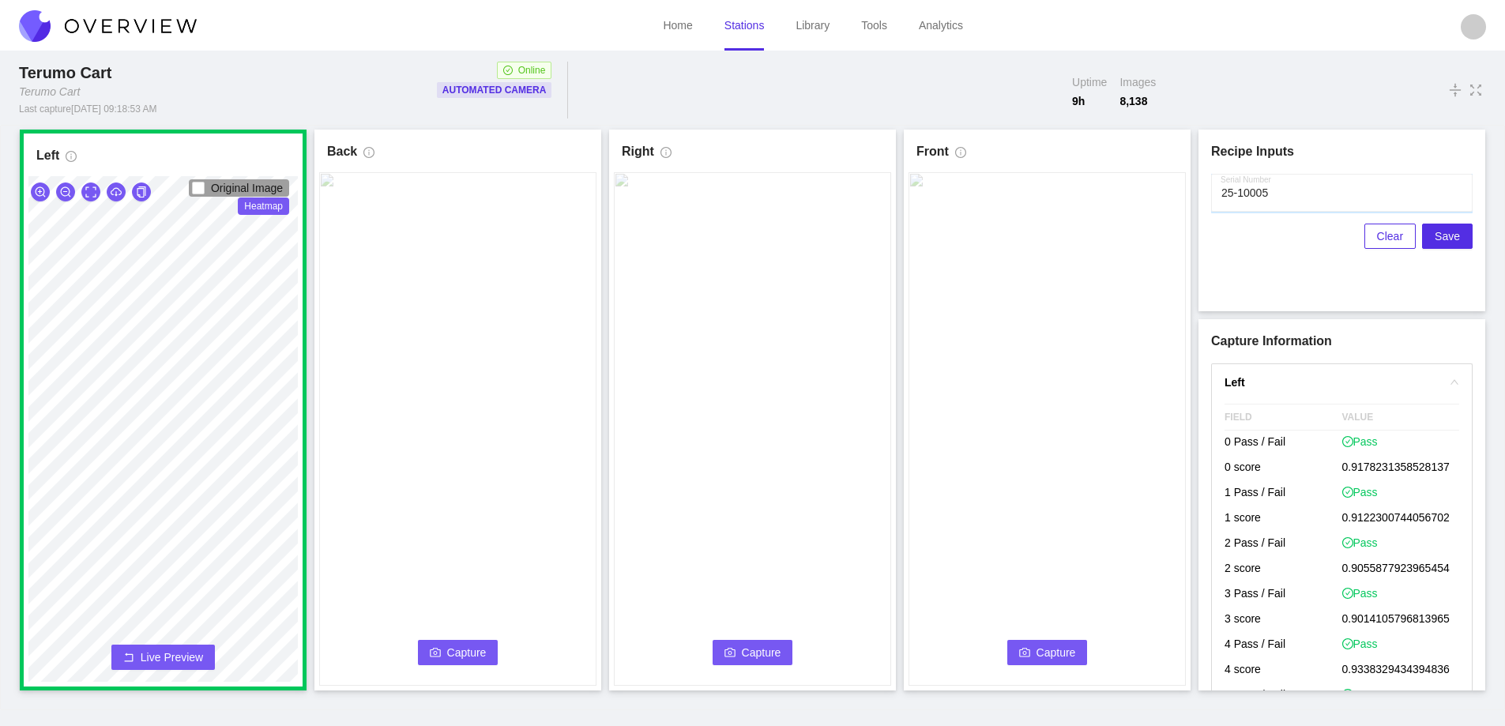
type input "25-10005"
click at [446, 649] on button "Capture" at bounding box center [458, 652] width 81 height 25
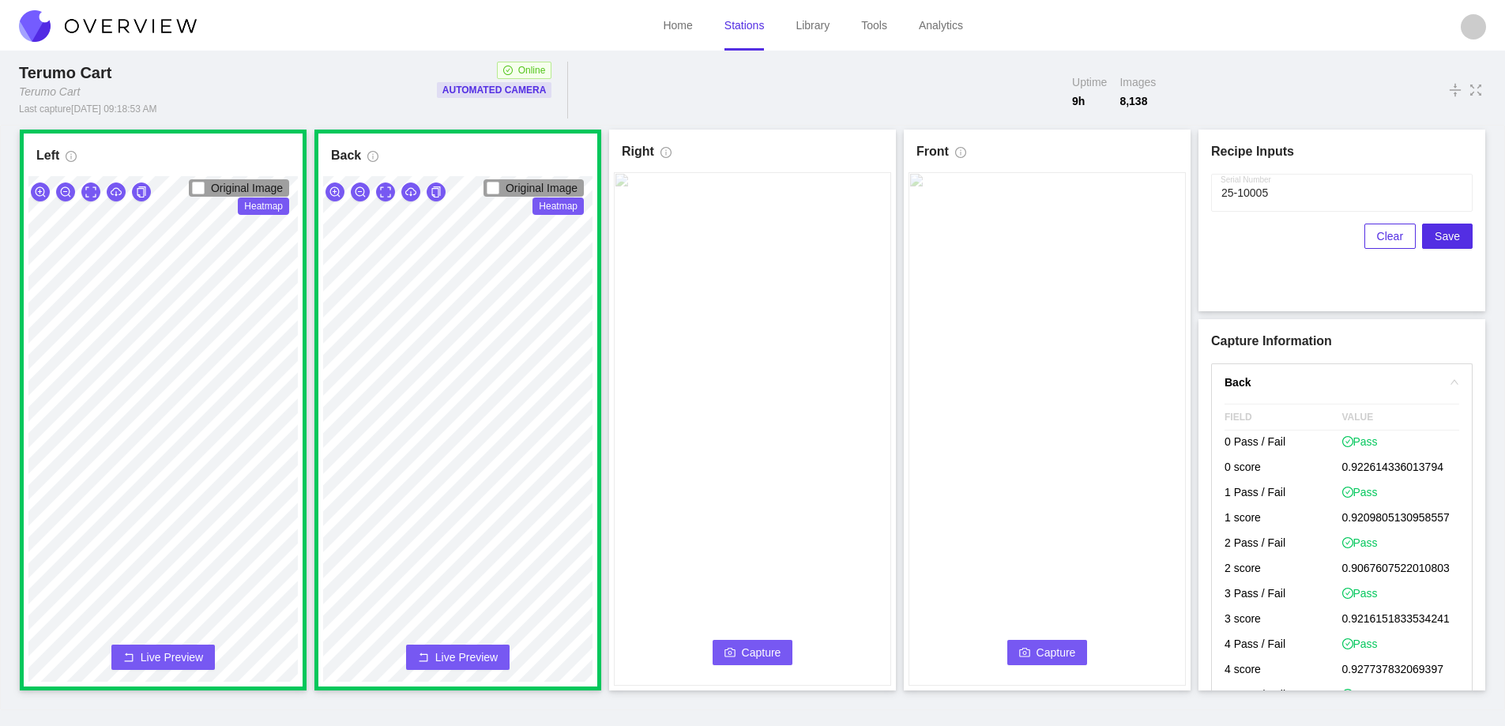
click at [757, 650] on span "Capture" at bounding box center [762, 652] width 40 height 17
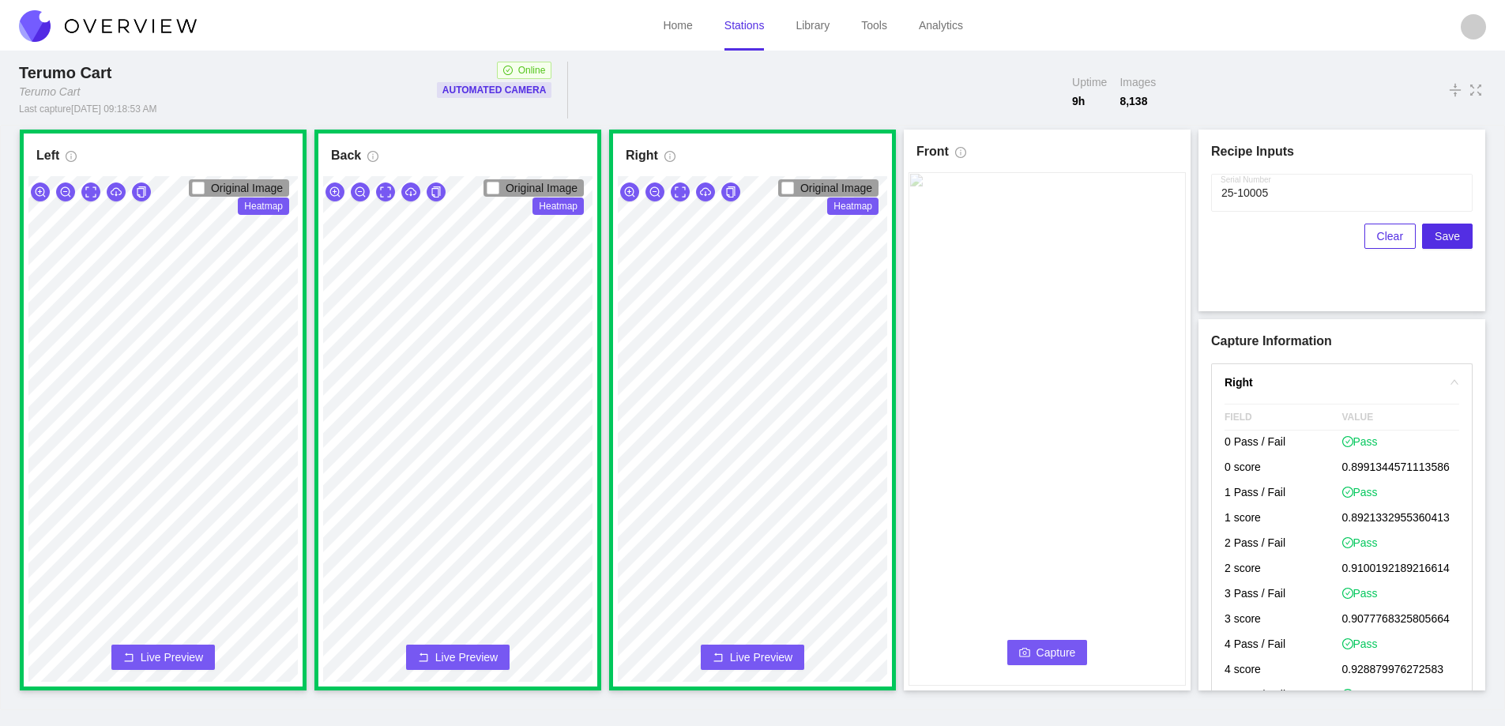
click at [1035, 648] on button "Capture" at bounding box center [1047, 652] width 81 height 25
click at [743, 32] on link "Stations" at bounding box center [744, 25] width 40 height 13
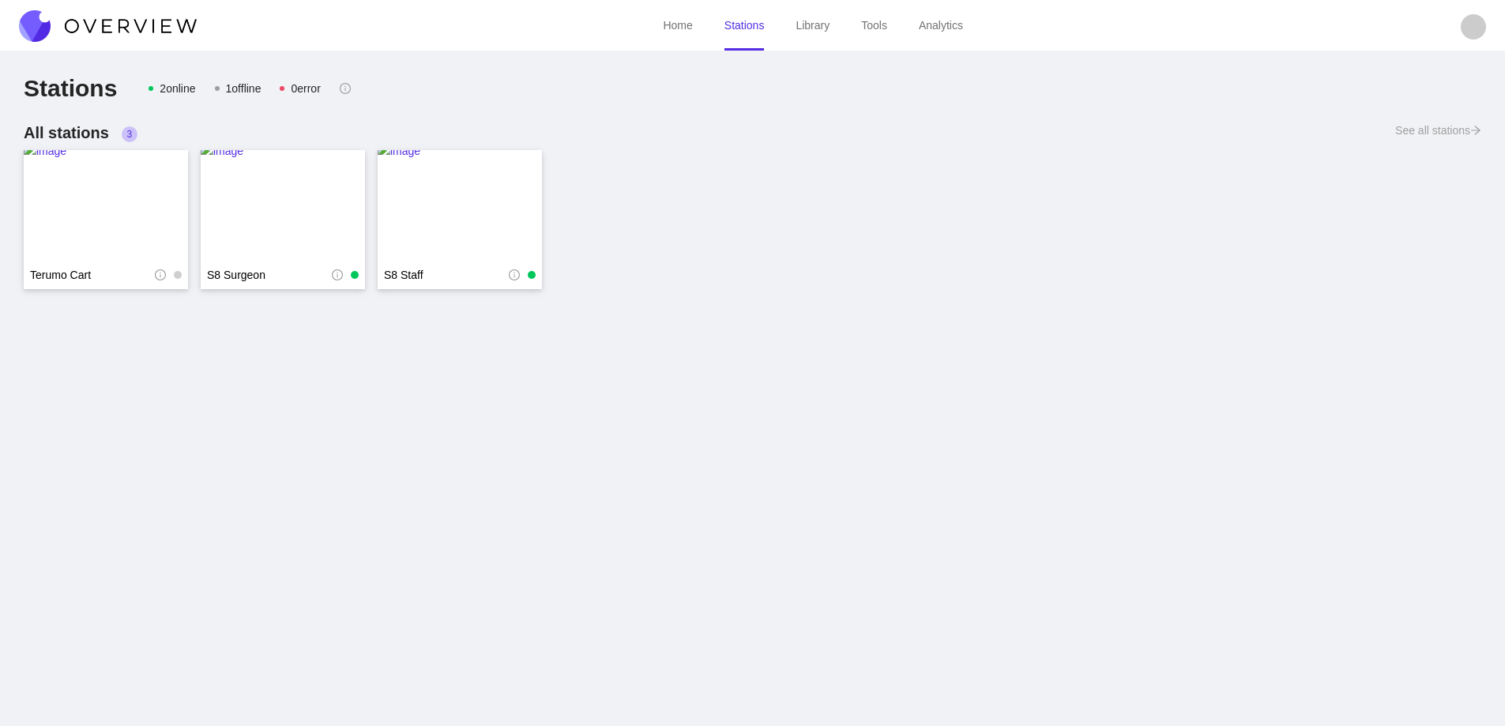
click at [156, 23] on img at bounding box center [108, 26] width 178 height 32
click at [141, 13] on img at bounding box center [108, 26] width 178 height 32
click at [143, 17] on img at bounding box center [108, 26] width 178 height 32
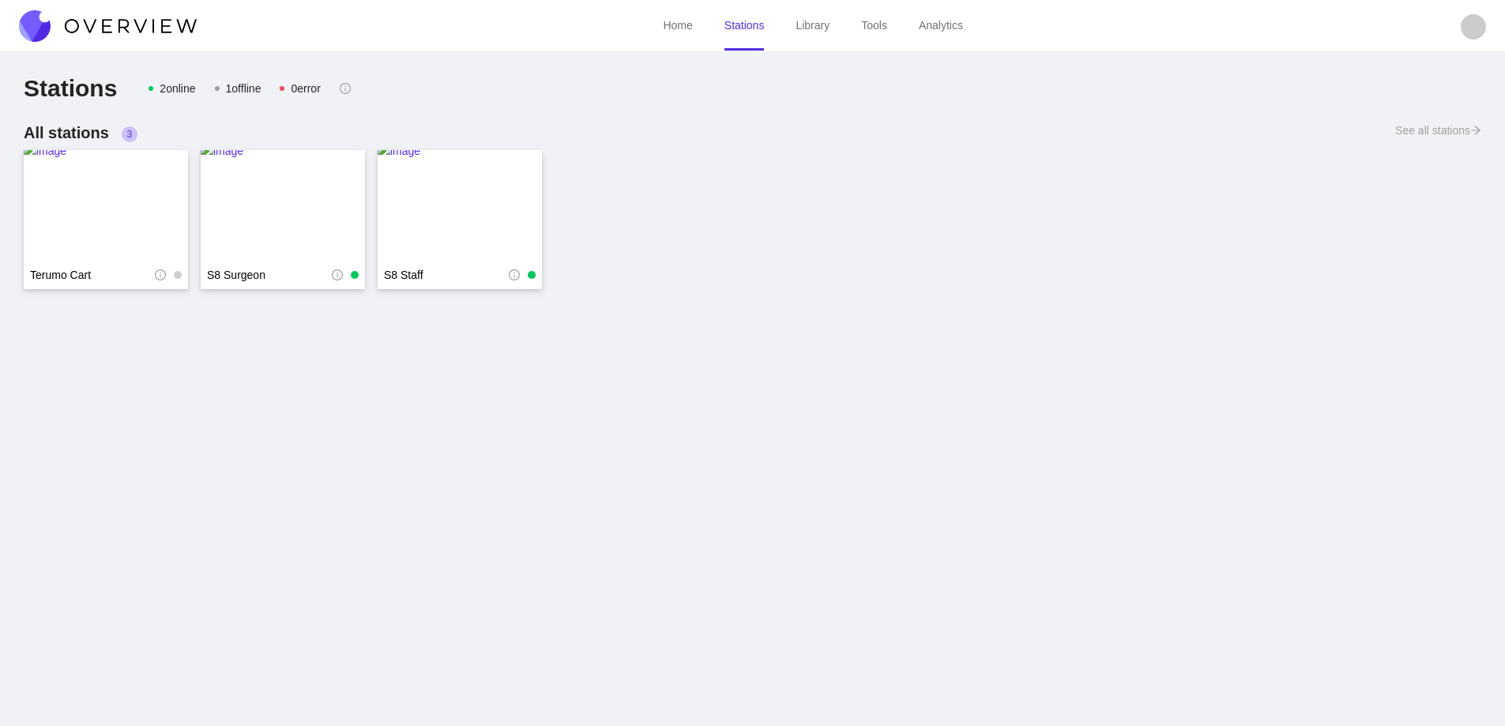
click at [143, 17] on img at bounding box center [108, 26] width 178 height 32
click at [134, 25] on img at bounding box center [108, 26] width 178 height 32
click at [99, 215] on img at bounding box center [106, 205] width 164 height 126
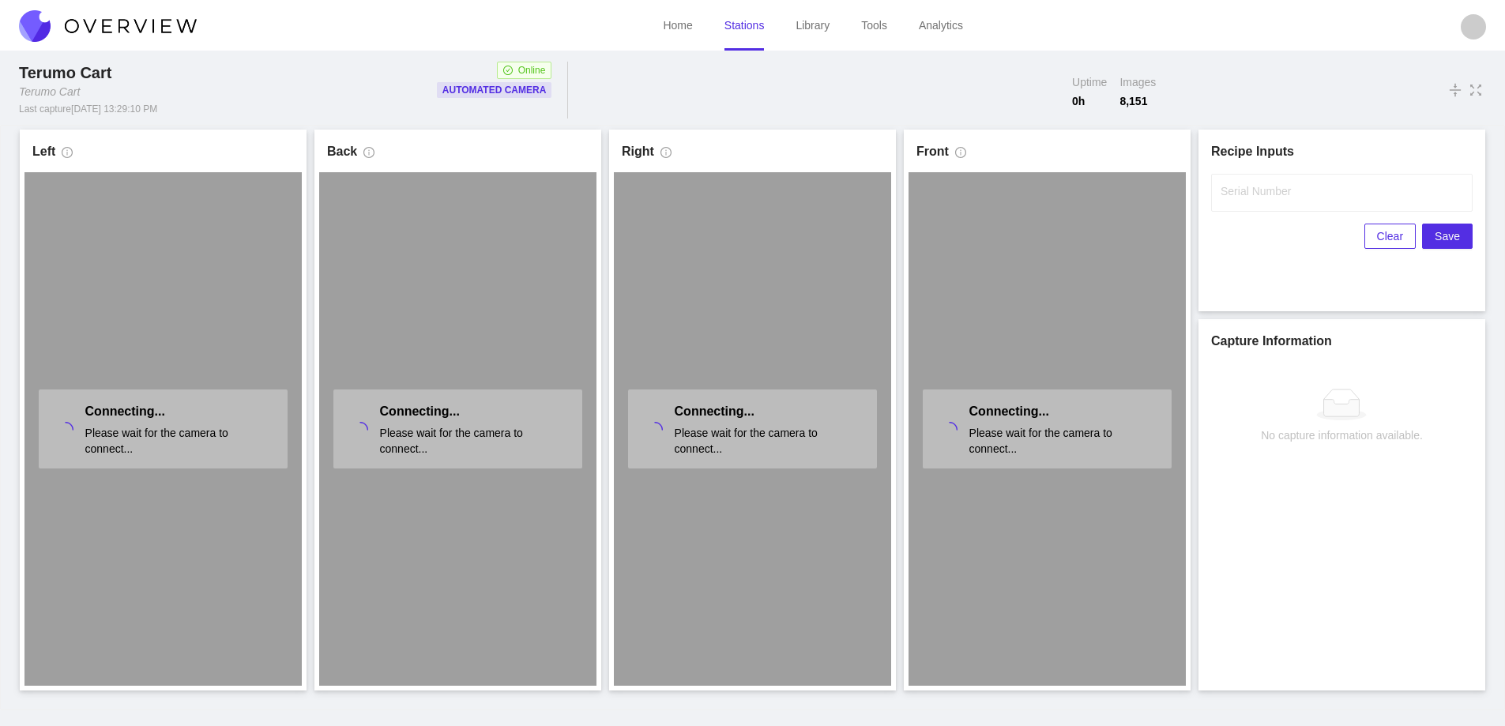
click at [147, 33] on img at bounding box center [108, 26] width 178 height 32
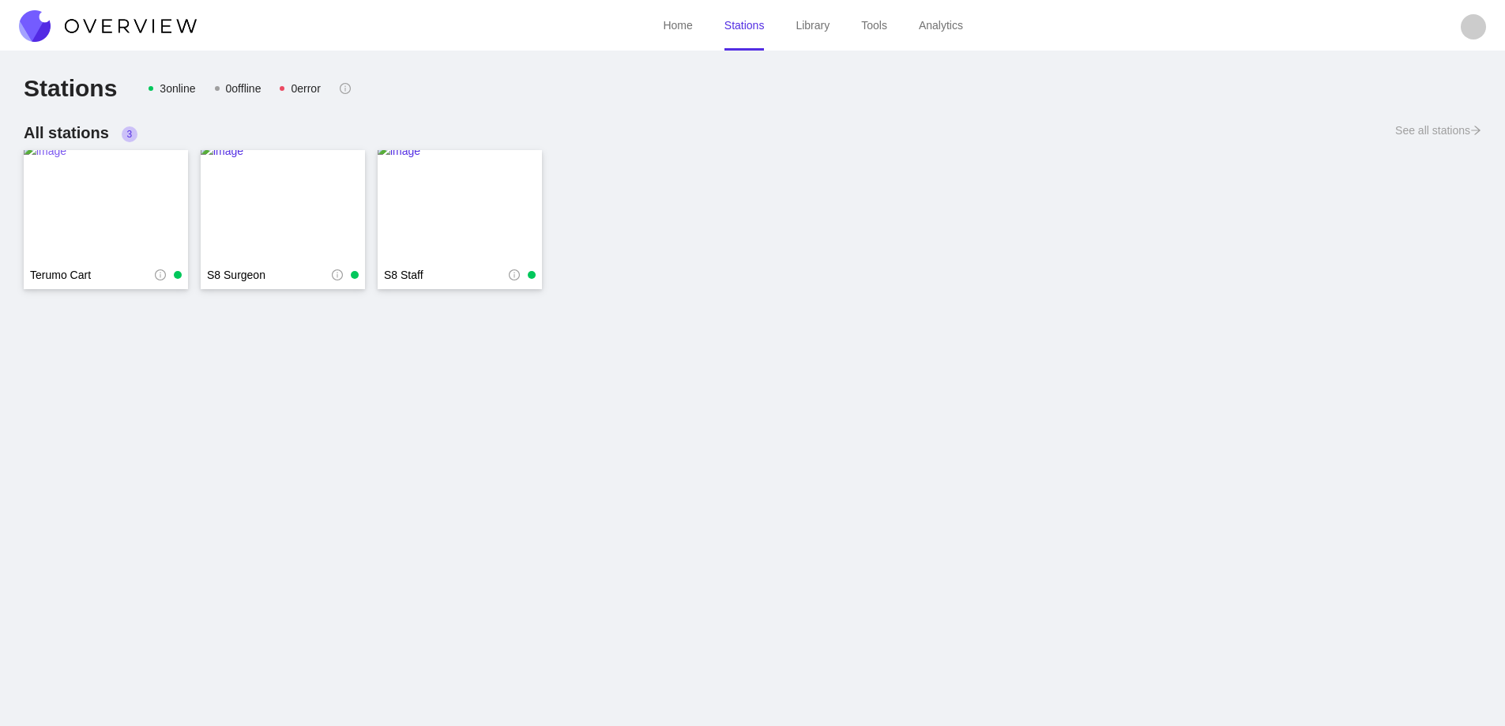
click at [97, 213] on img at bounding box center [106, 205] width 164 height 126
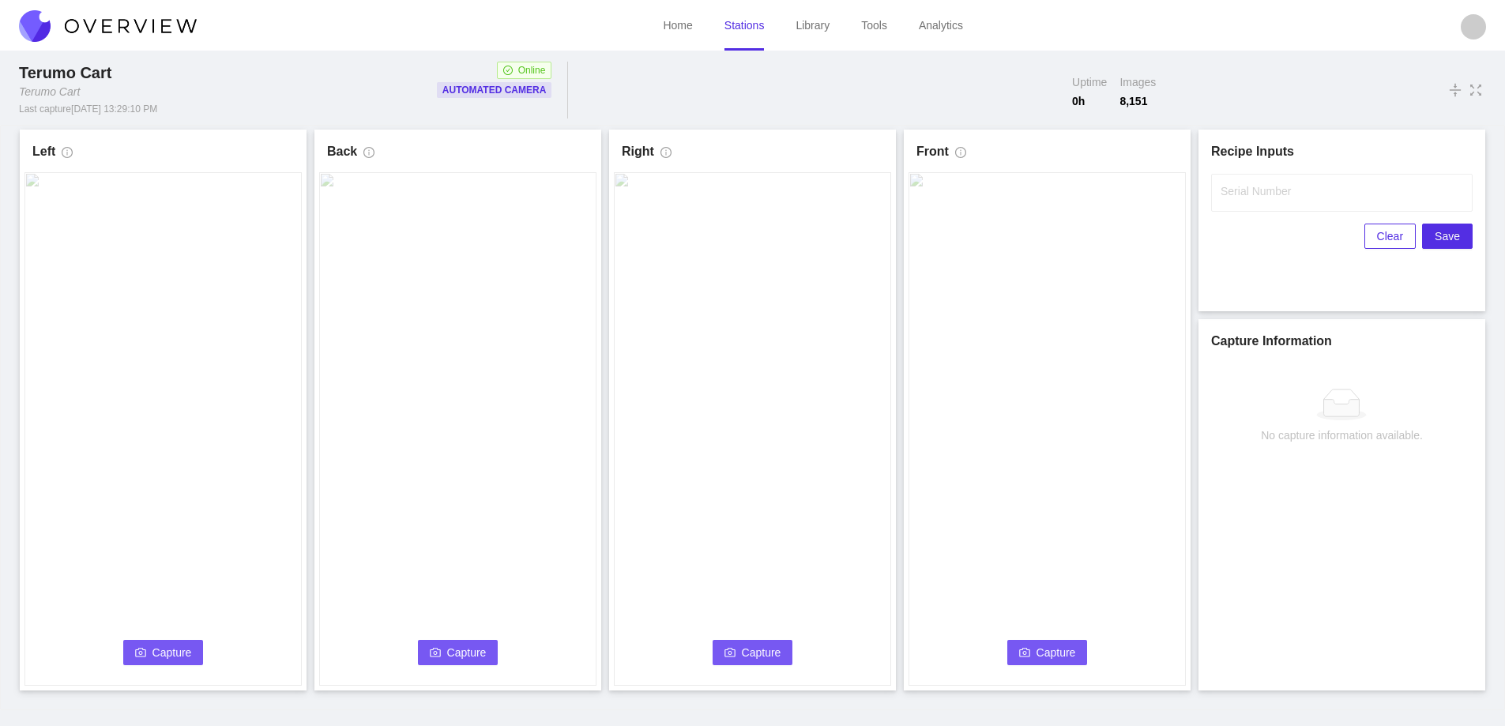
click at [165, 649] on span "Capture" at bounding box center [172, 652] width 40 height 17
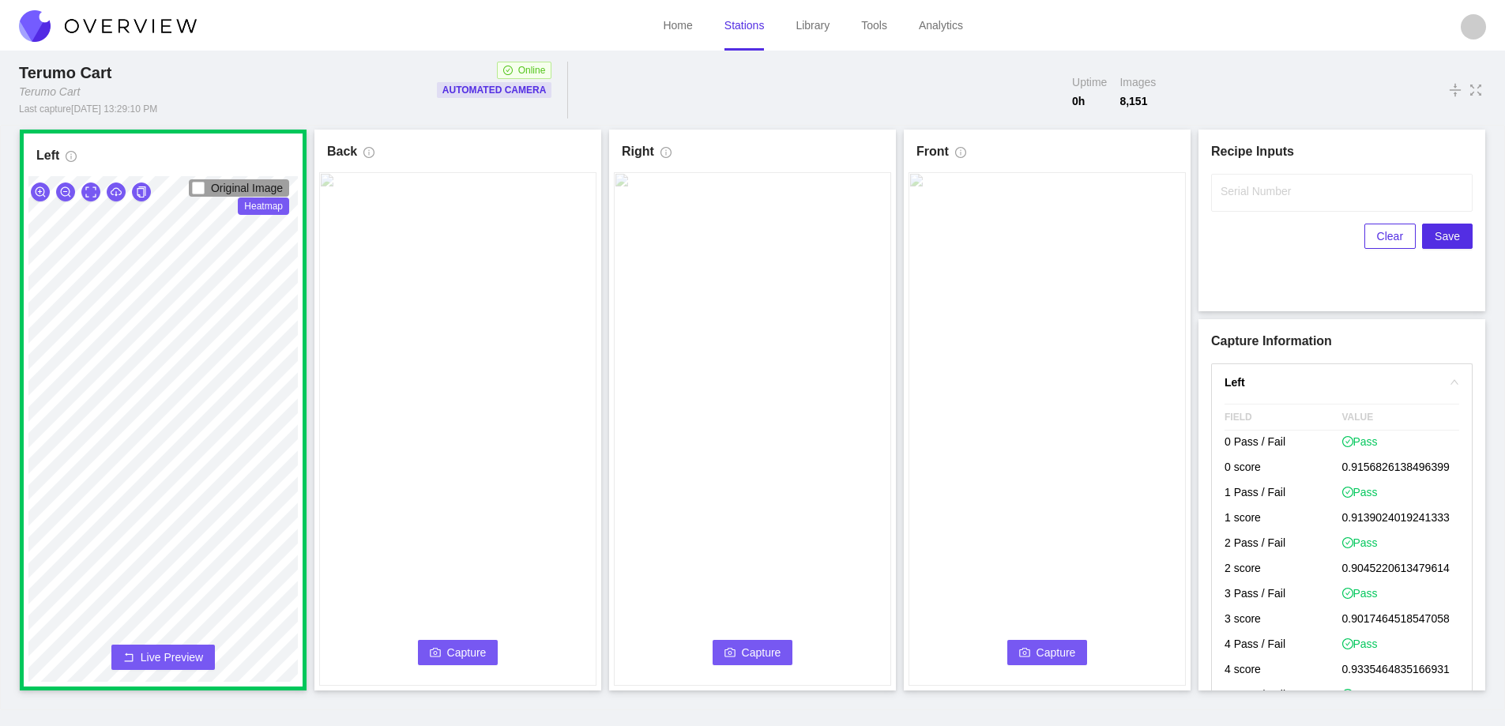
click at [458, 649] on span "Capture" at bounding box center [467, 652] width 40 height 17
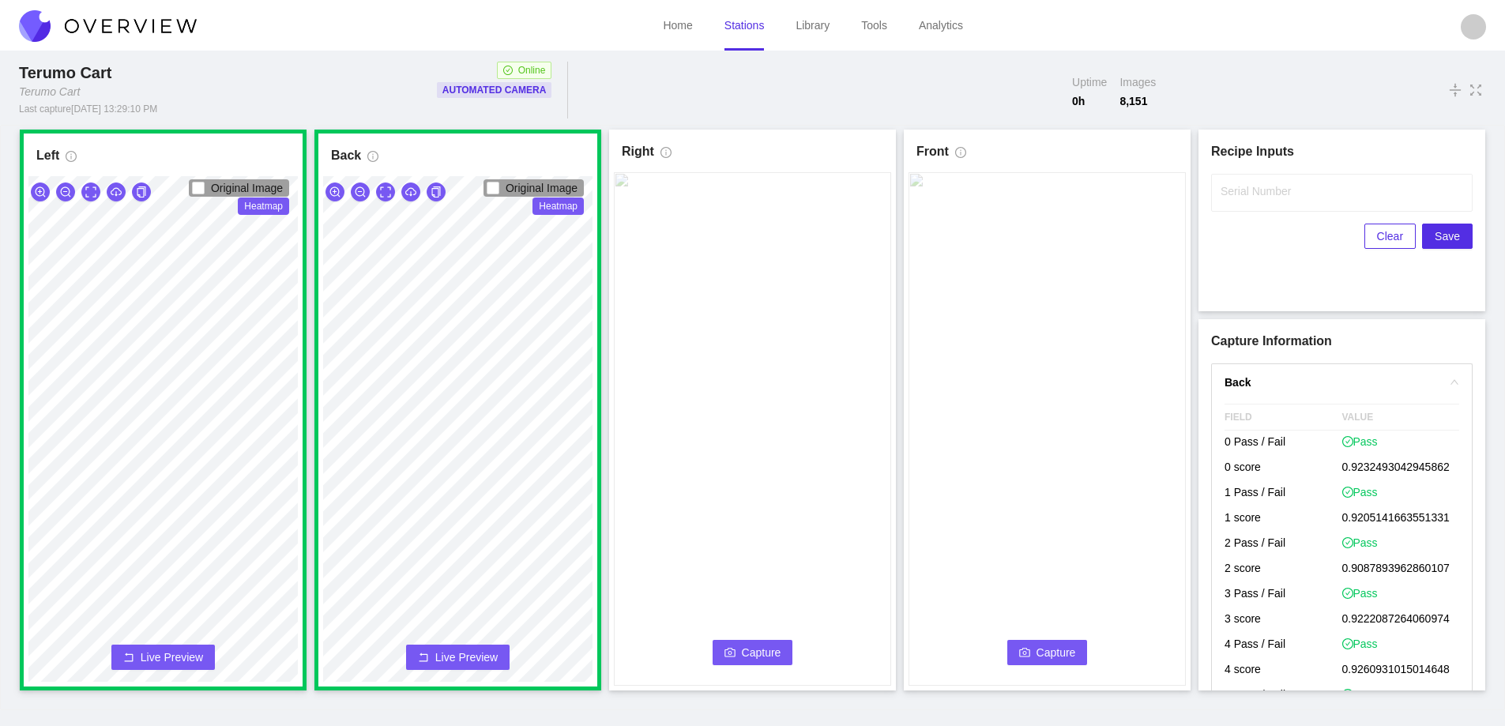
click at [735, 648] on icon "camera" at bounding box center [729, 652] width 11 height 11
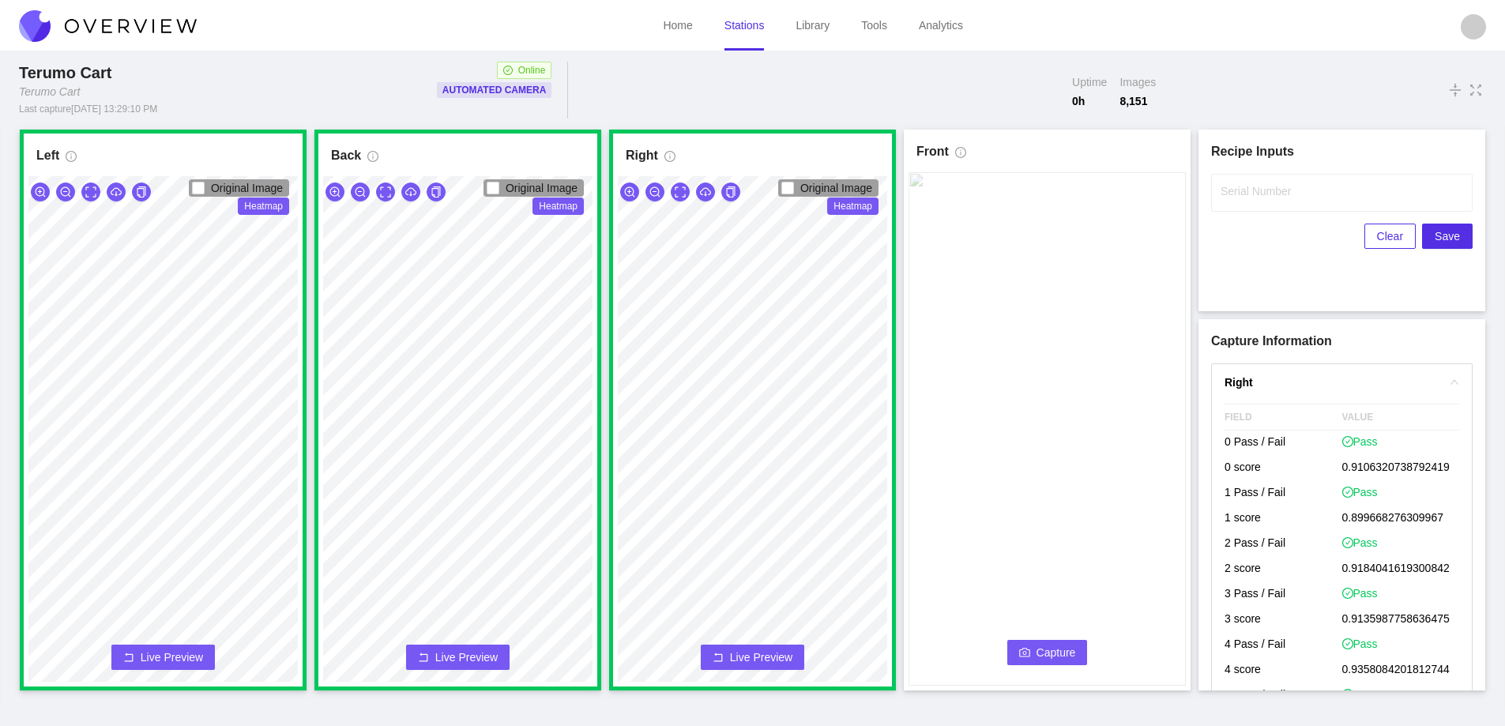
click at [1050, 649] on span "Capture" at bounding box center [1057, 652] width 40 height 17
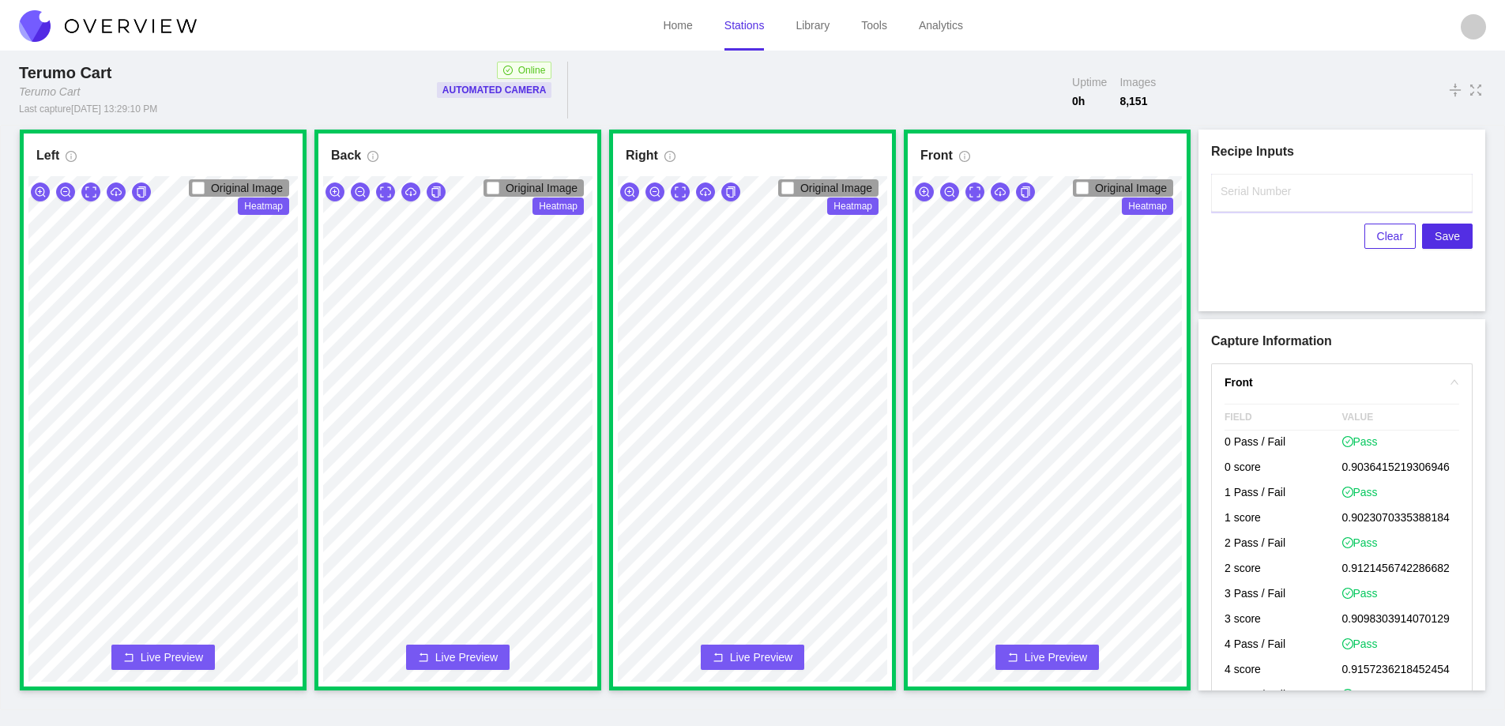
click at [1229, 201] on input "Serial Number" at bounding box center [1342, 193] width 262 height 38
click at [1454, 234] on span "Save" at bounding box center [1447, 236] width 25 height 17
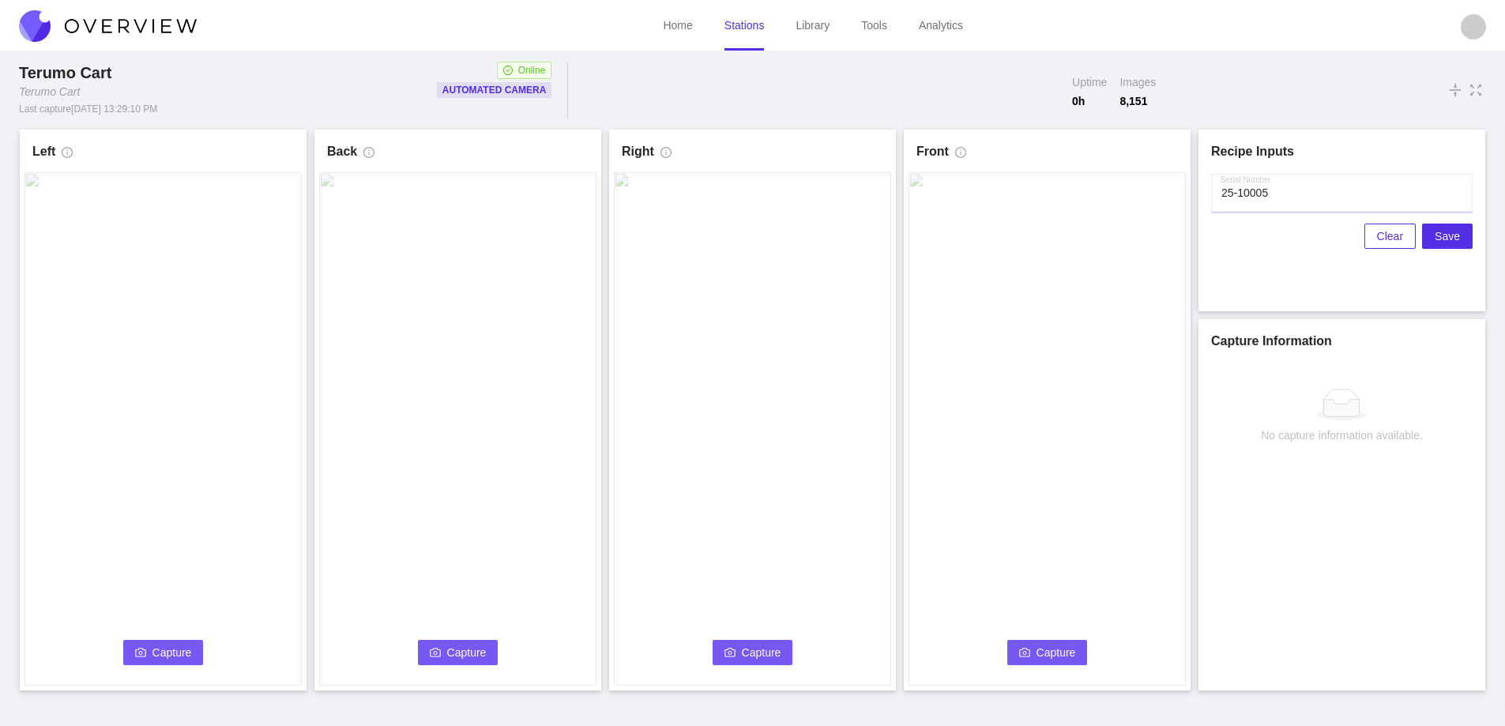
click at [1274, 192] on input "Serial Number" at bounding box center [1342, 193] width 262 height 38
type input "25-10006"
click at [157, 649] on span "Capture" at bounding box center [172, 652] width 40 height 17
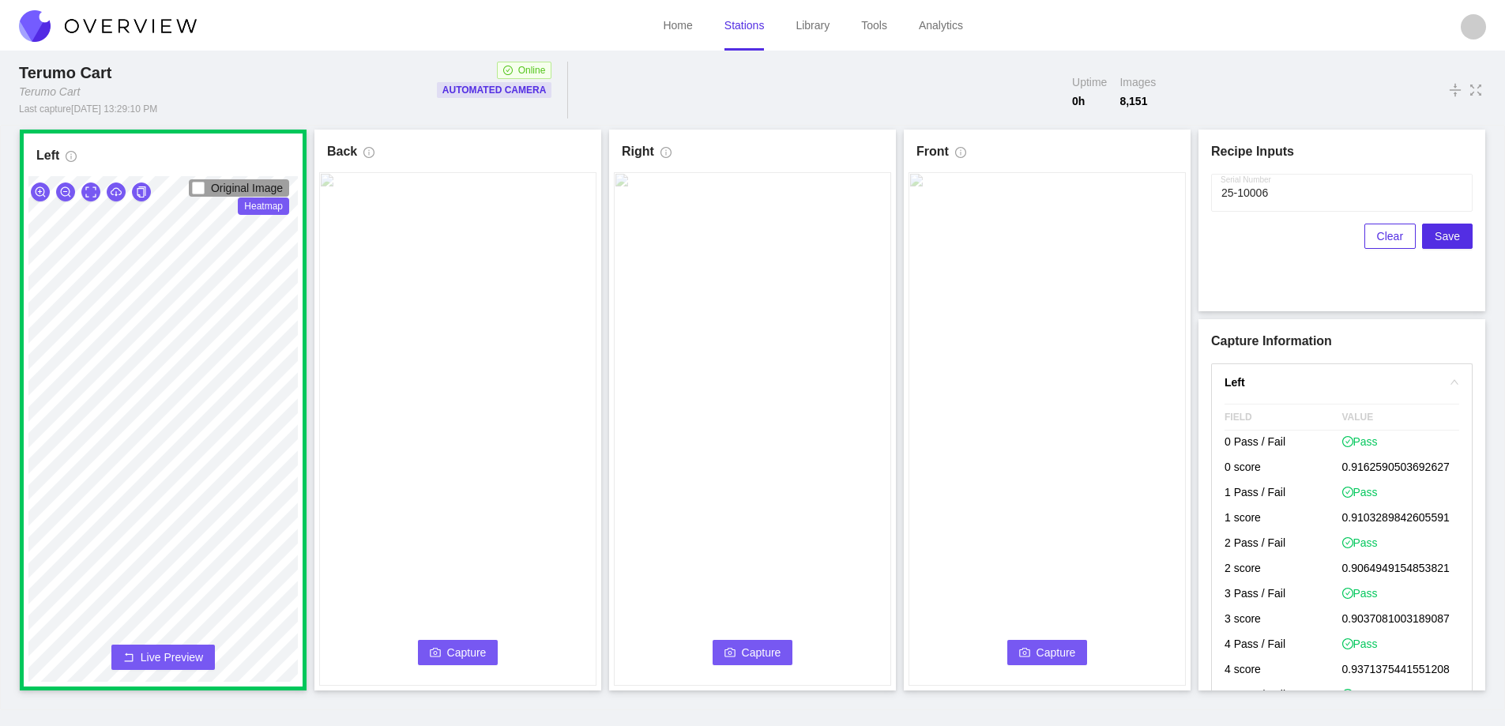
click at [458, 645] on span "Capture" at bounding box center [467, 652] width 40 height 17
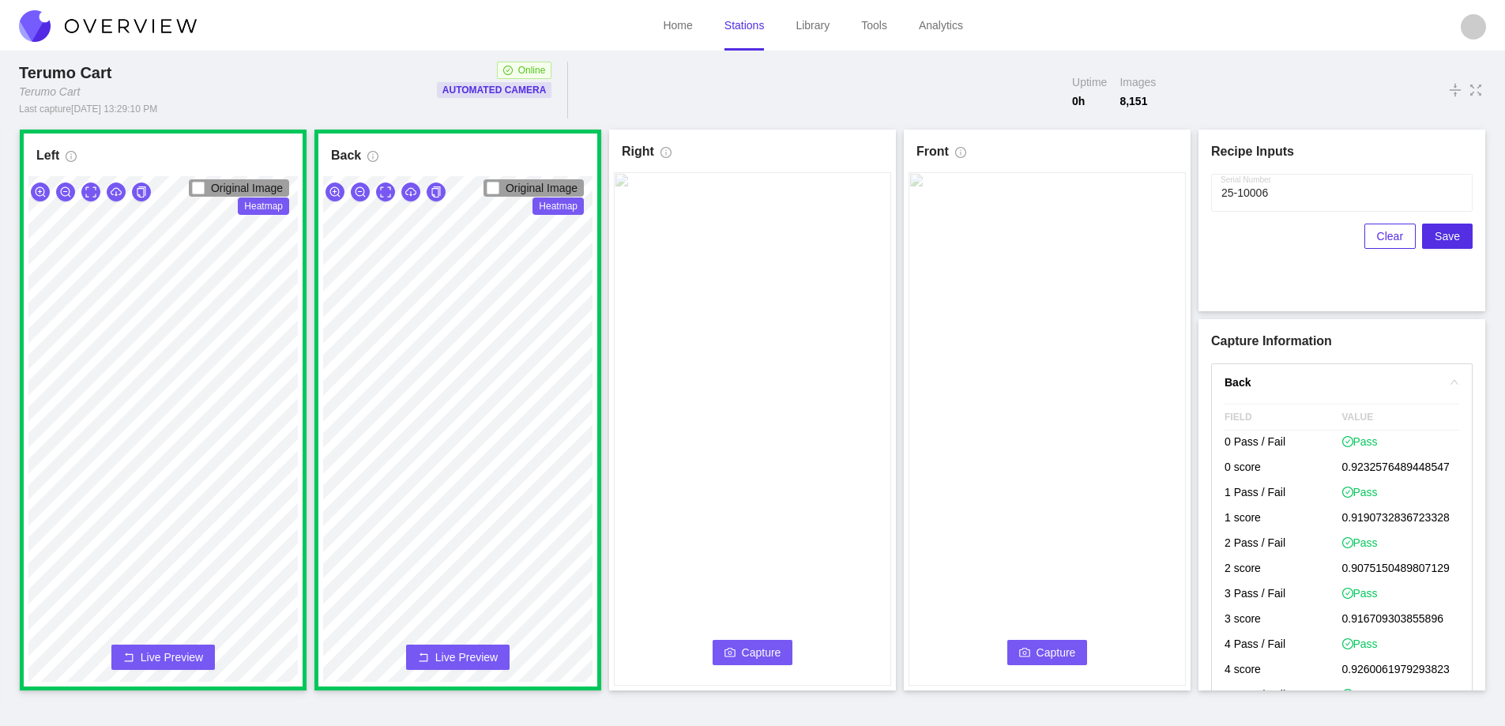
click at [758, 649] on span "Capture" at bounding box center [762, 652] width 40 height 17
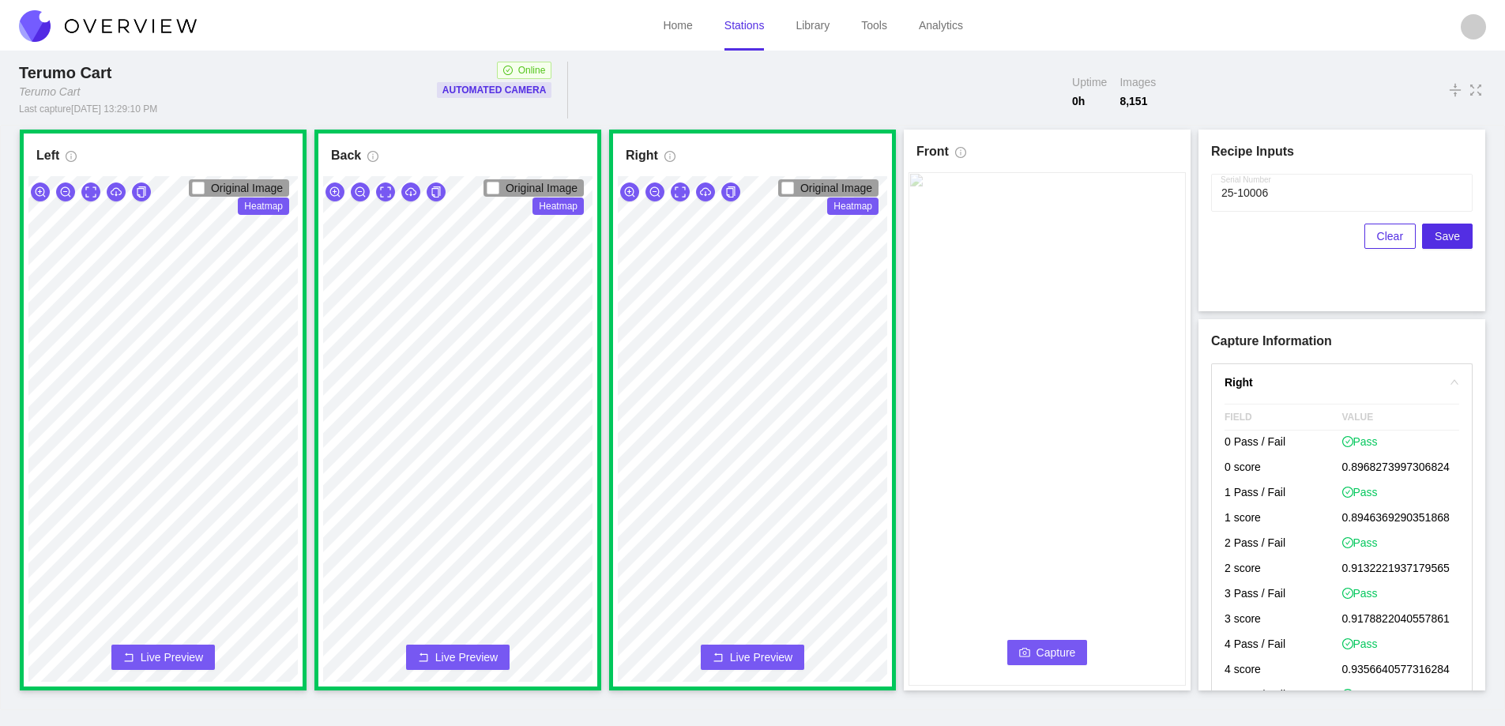
click at [1041, 645] on span "Capture" at bounding box center [1057, 652] width 40 height 17
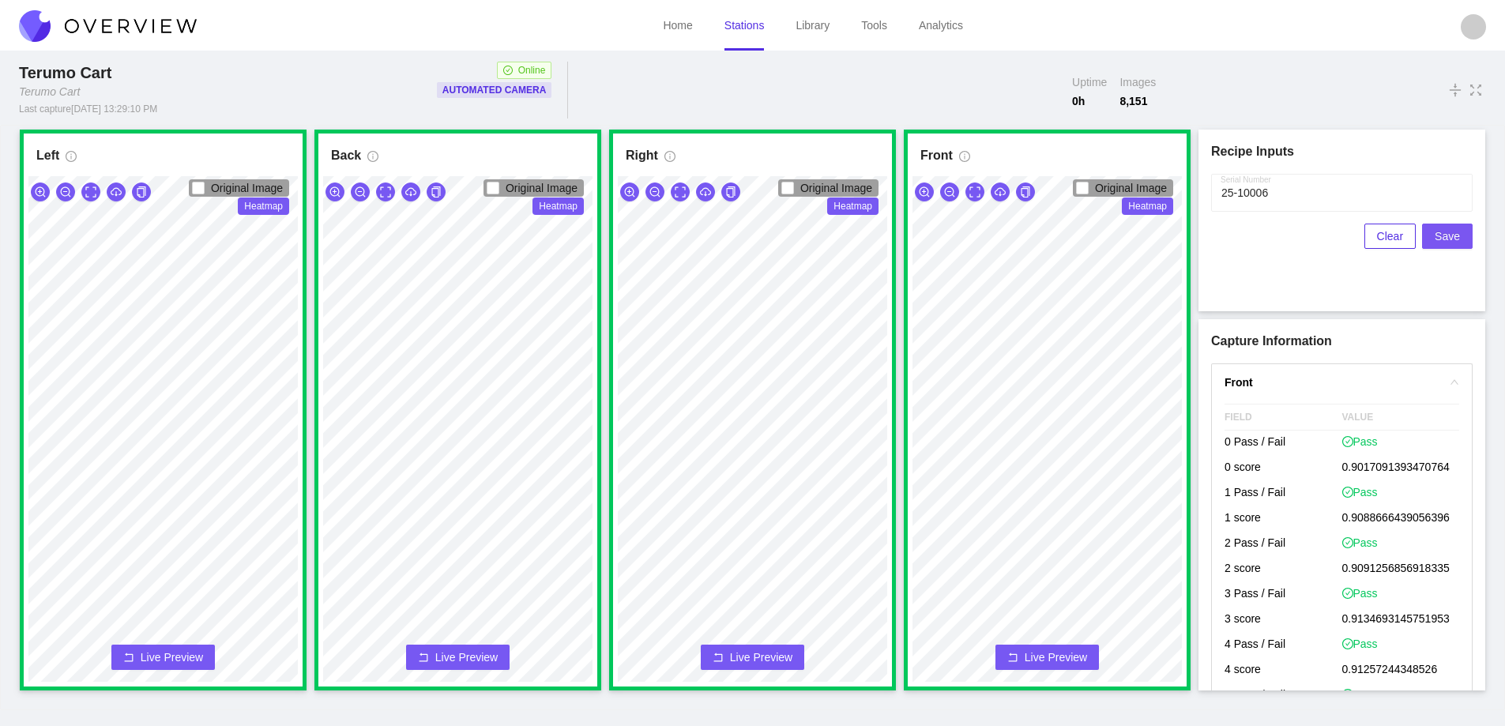
click at [1447, 237] on span "Save" at bounding box center [1447, 236] width 25 height 17
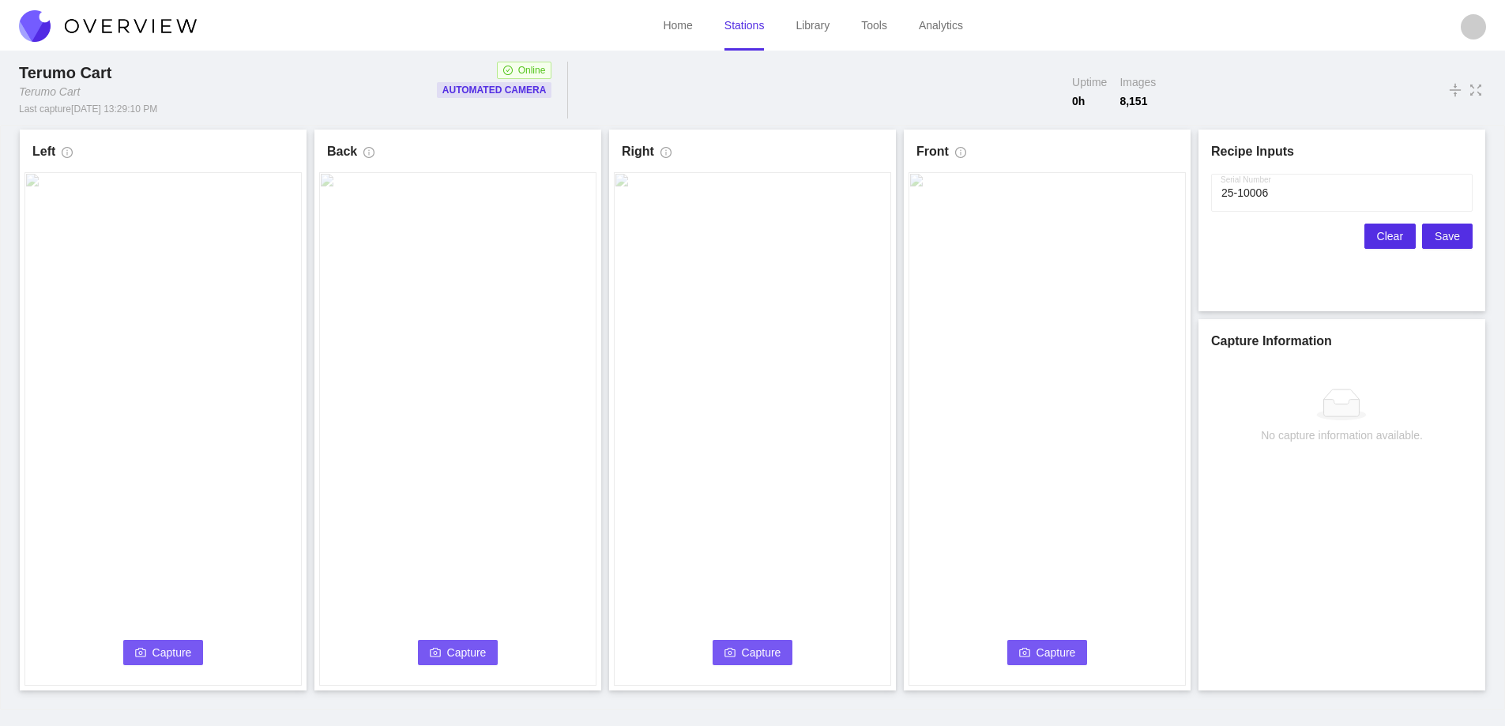
click at [1402, 233] on span "Clear" at bounding box center [1390, 236] width 26 height 17
